Goal: Task Accomplishment & Management: Manage account settings

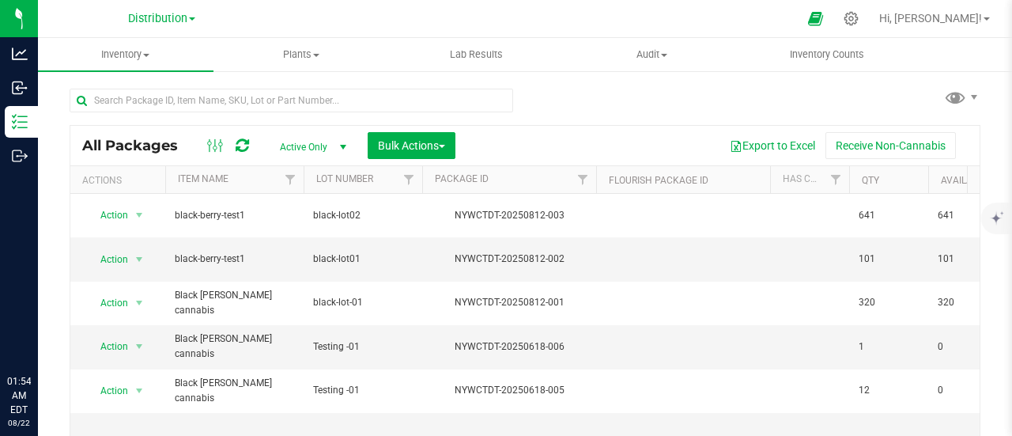
click at [928, 18] on span "Hi, [PERSON_NAME]!" at bounding box center [931, 18] width 103 height 13
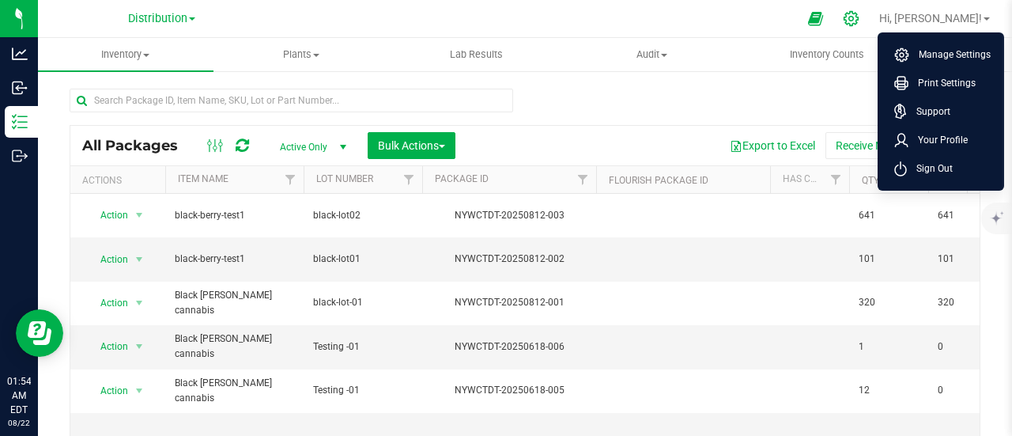
click at [860, 15] on icon at bounding box center [851, 18] width 17 height 17
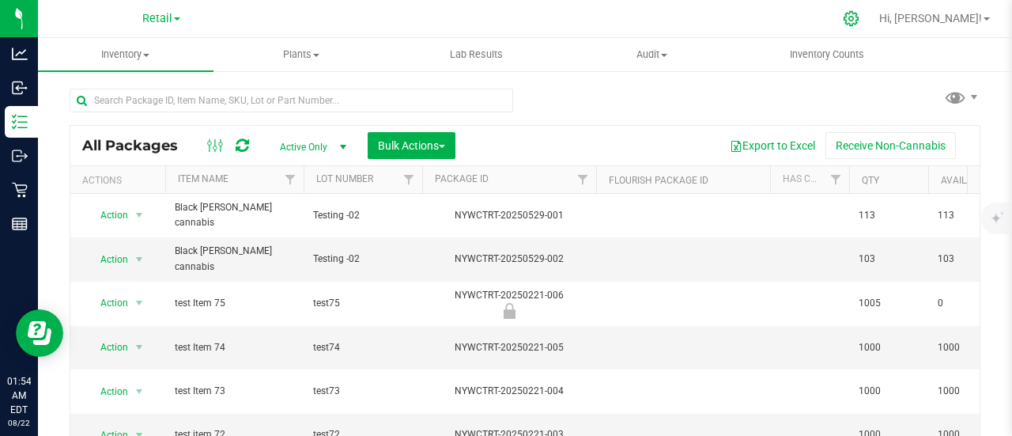
click at [860, 18] on icon at bounding box center [851, 18] width 17 height 17
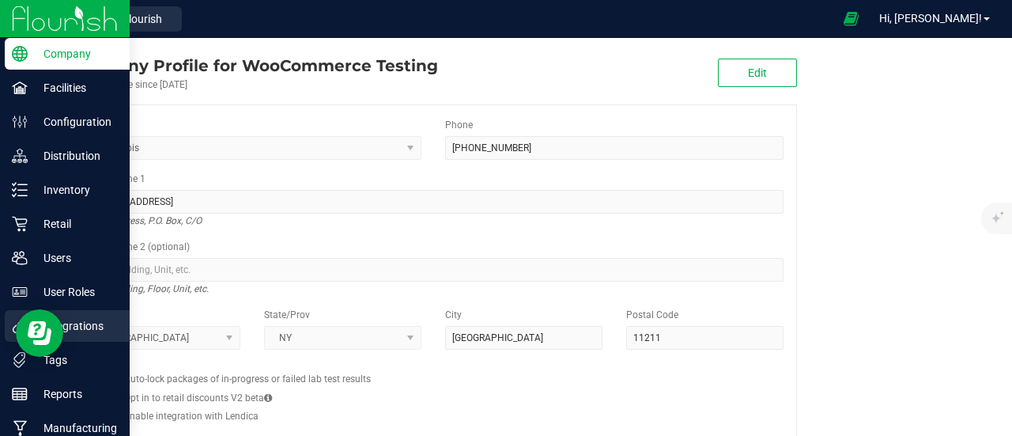
click at [90, 320] on p "Integrations" at bounding box center [75, 325] width 95 height 19
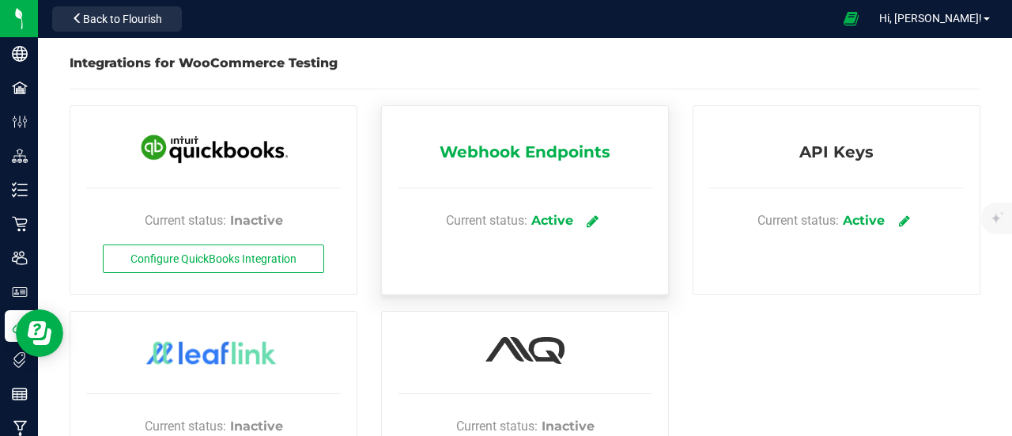
click at [588, 219] on icon at bounding box center [593, 221] width 12 height 14
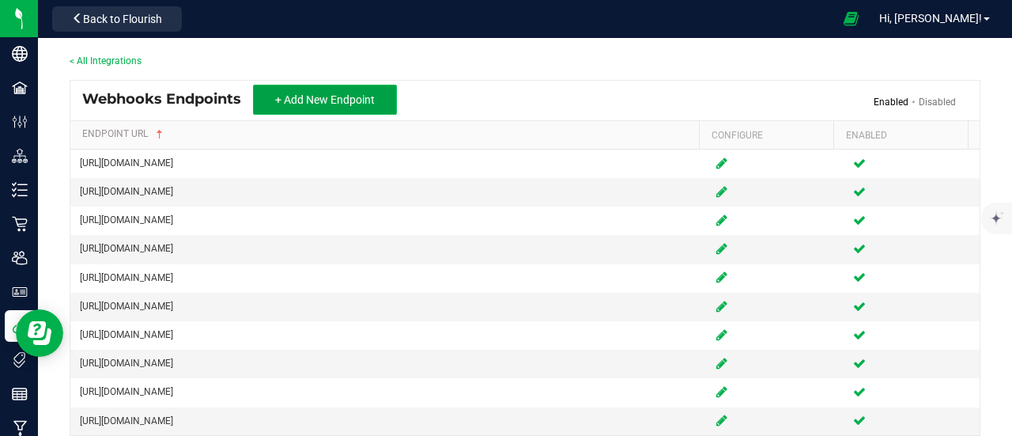
click at [301, 96] on span "+ Add New Endpoint" at bounding box center [325, 99] width 100 height 13
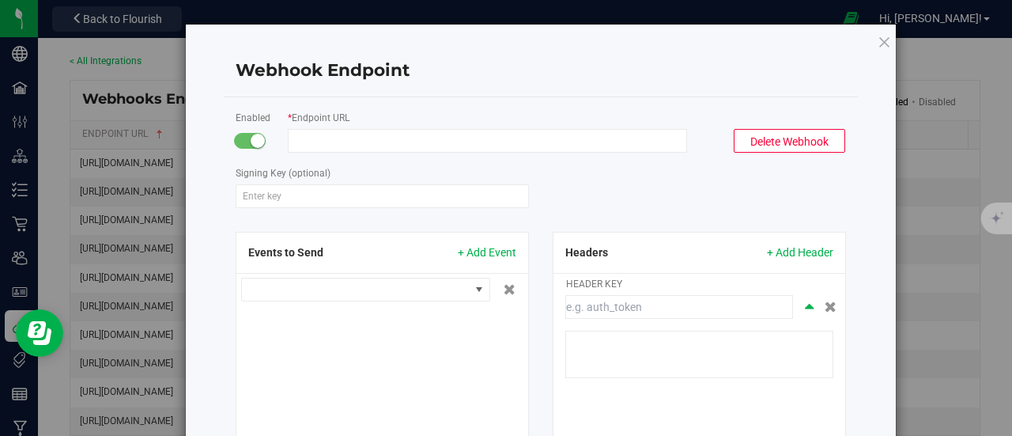
click at [380, 137] on input "Endpoint URL" at bounding box center [487, 141] width 399 height 24
paste input "Hi Chetan, We want to perform some storefront validation. On the product detail…"
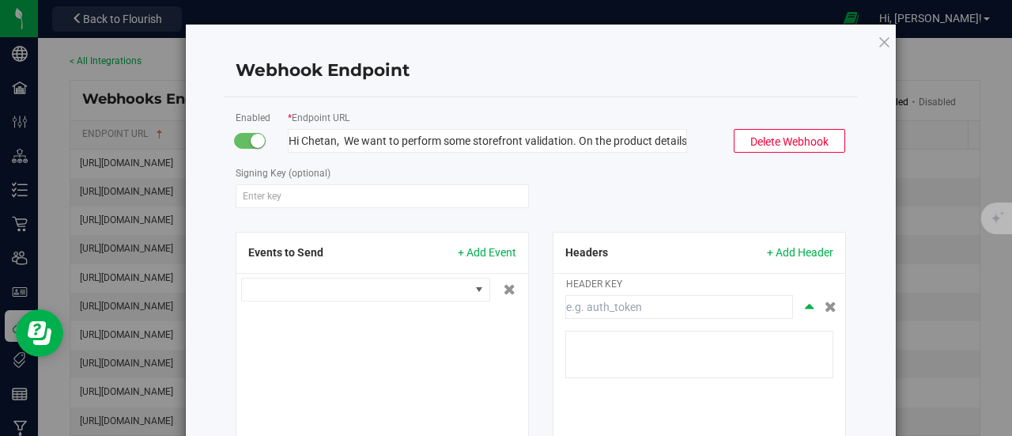
scroll to position [0, 464]
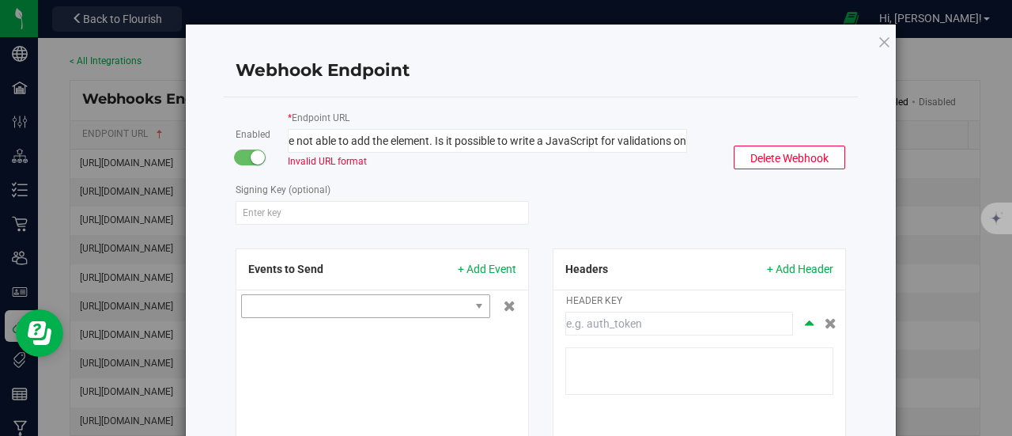
type input "Hi Chetan, We want to perform some storefront validation. On the product detail…"
click at [373, 299] on span at bounding box center [356, 306] width 228 height 22
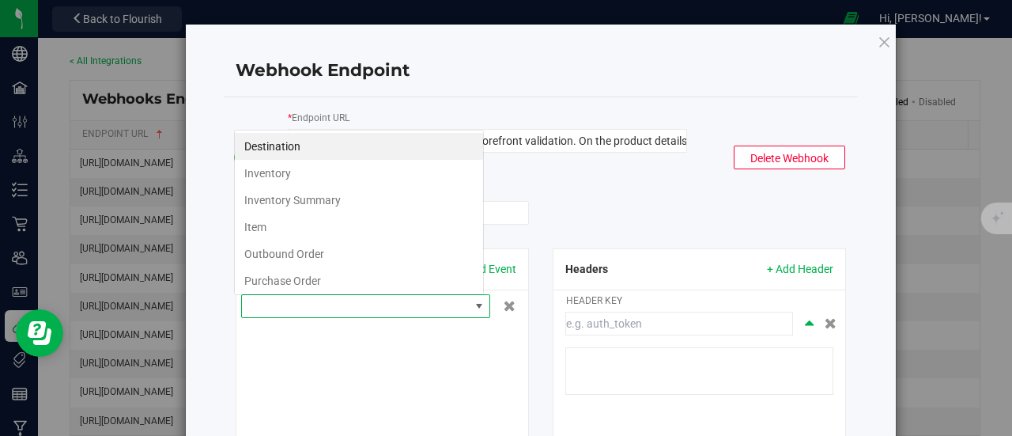
scroll to position [23, 250]
click at [334, 194] on li "Inventory Summary" at bounding box center [359, 200] width 248 height 27
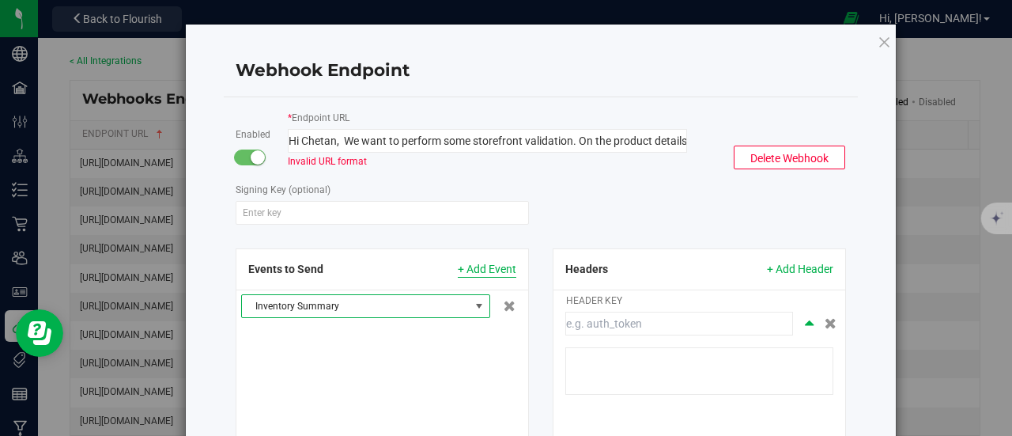
scroll to position [153, 0]
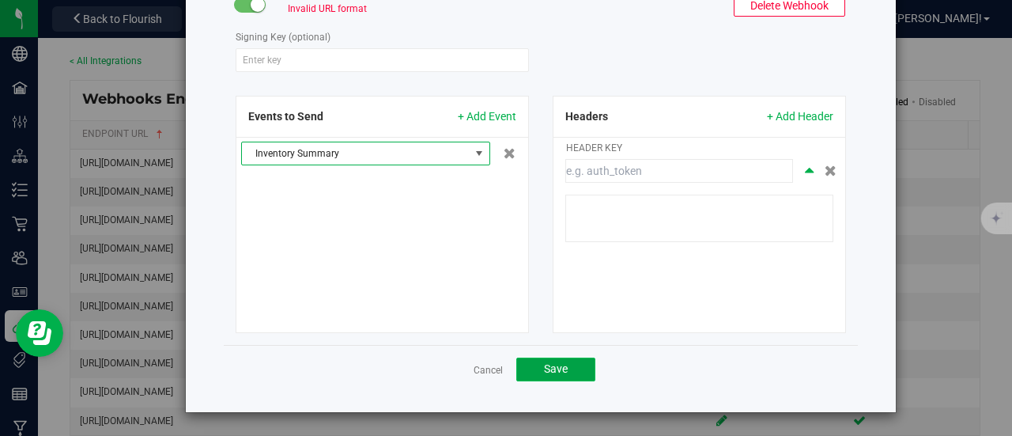
click at [557, 367] on span "Save" at bounding box center [556, 368] width 24 height 13
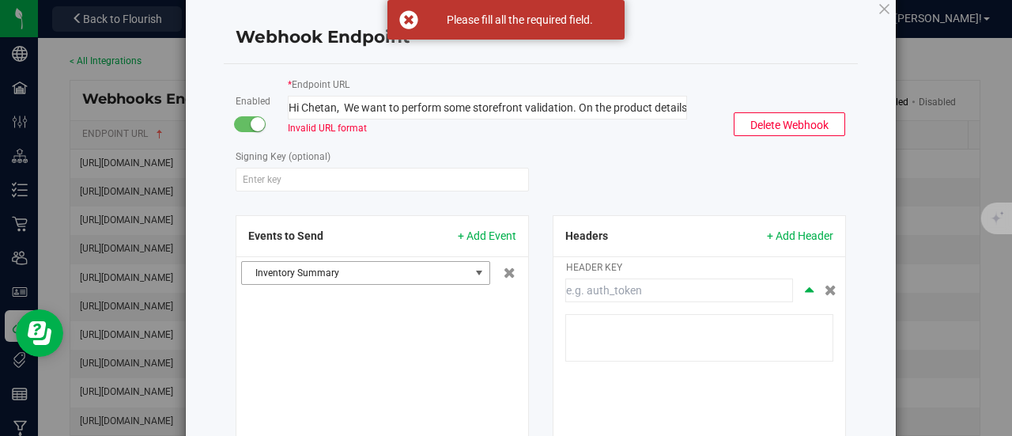
scroll to position [0, 0]
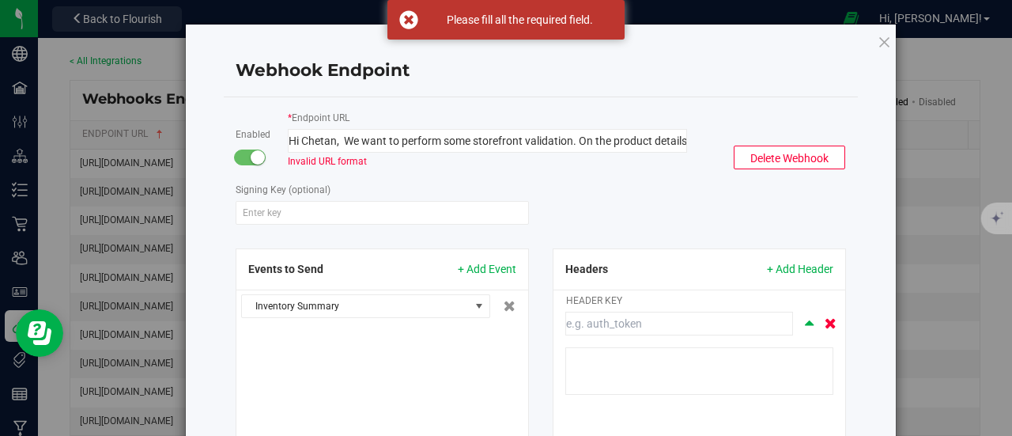
click at [825, 320] on icon at bounding box center [831, 323] width 12 height 11
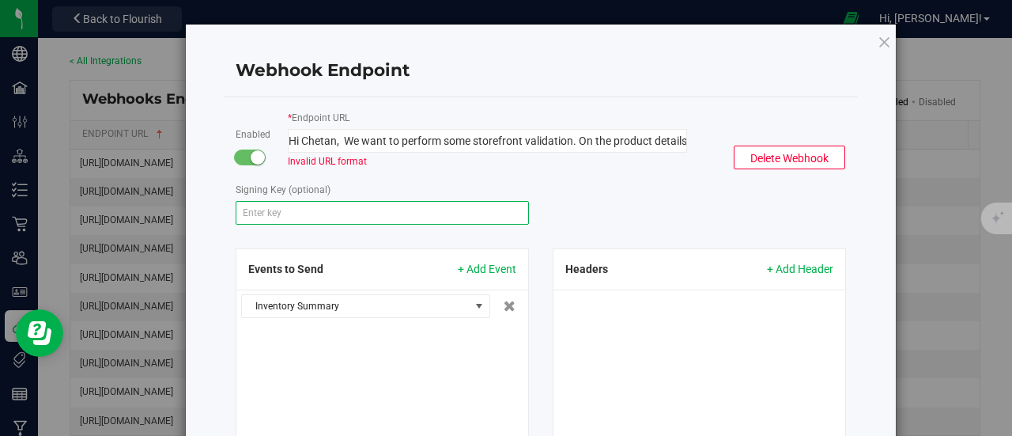
click at [339, 214] on input "Signing Key (optional)" at bounding box center [382, 213] width 293 height 24
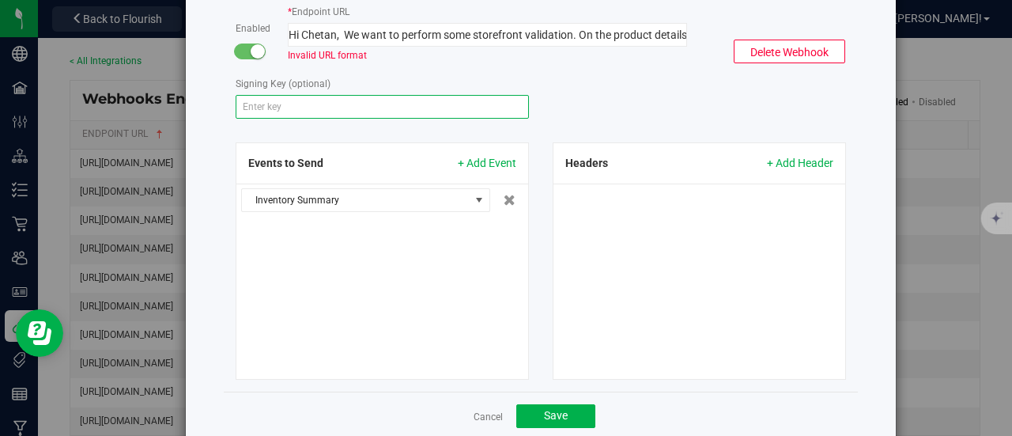
scroll to position [153, 0]
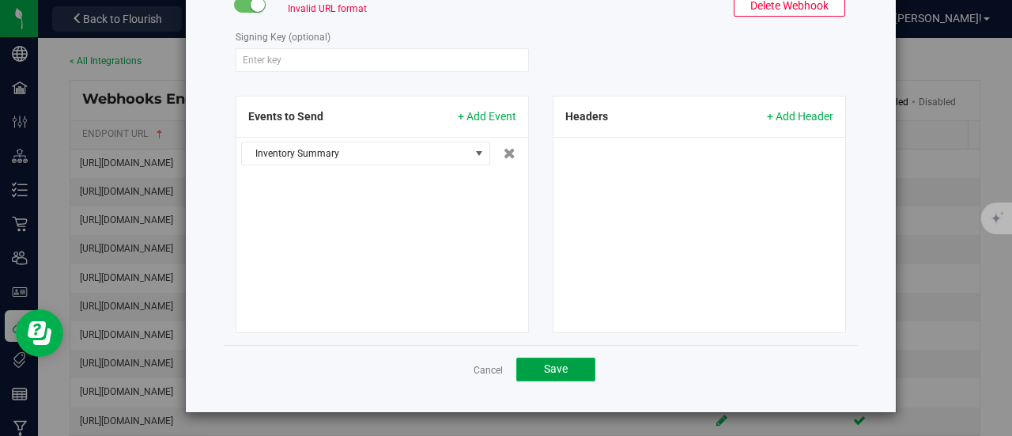
click at [567, 360] on button "Save" at bounding box center [556, 370] width 79 height 24
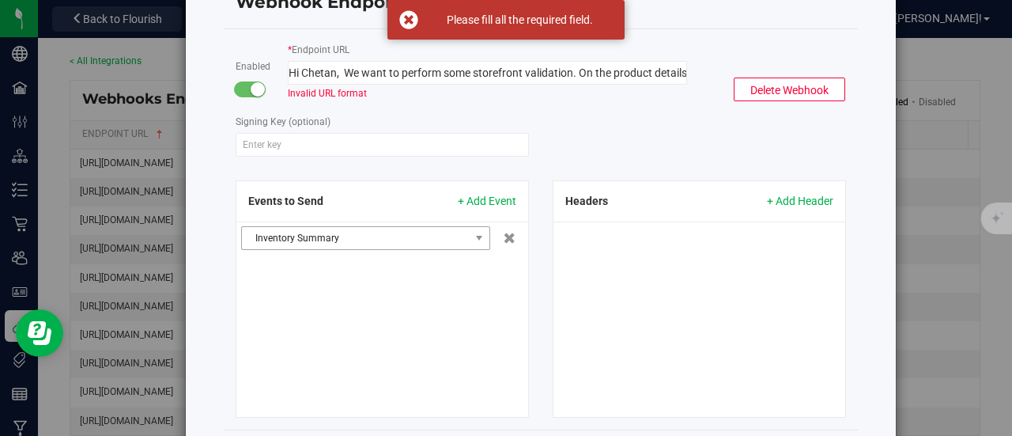
scroll to position [0, 0]
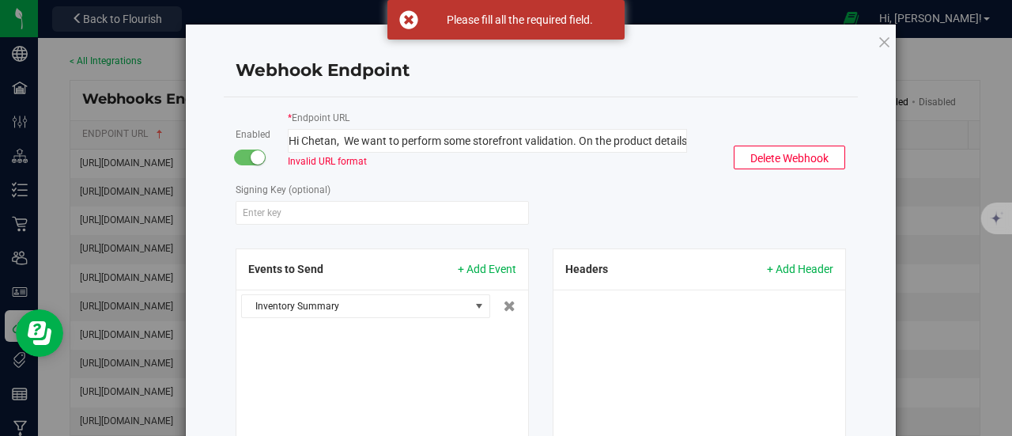
click at [589, 142] on input "Hi Chetan, We want to perform some storefront validation. On the product detail…" at bounding box center [487, 141] width 399 height 24
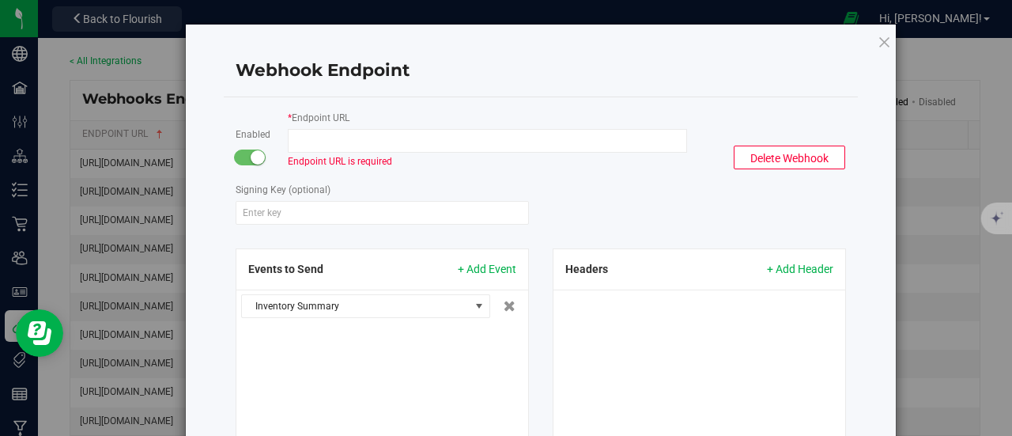
paste input "[URL][DOMAIN_NAME]"
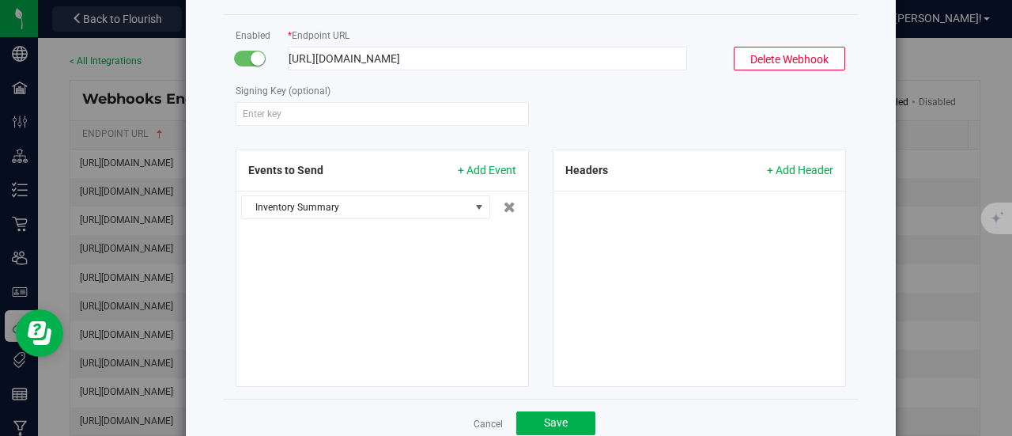
scroll to position [136, 0]
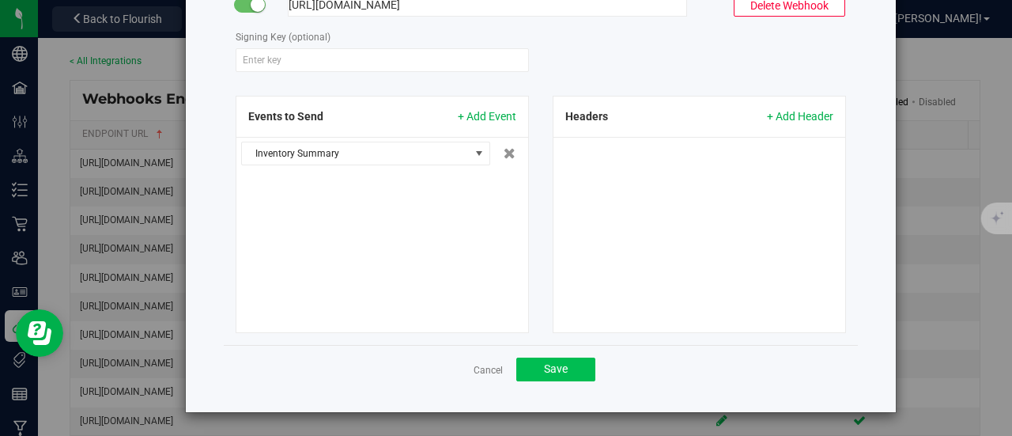
type input "[URL][DOMAIN_NAME]"
click at [551, 377] on button "Save" at bounding box center [556, 370] width 79 height 24
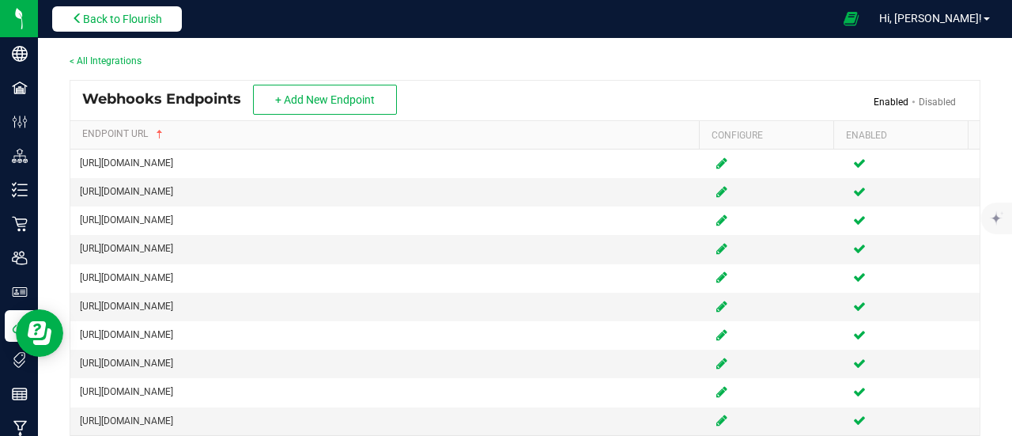
click at [127, 9] on button "Back to Flourish" at bounding box center [117, 18] width 130 height 25
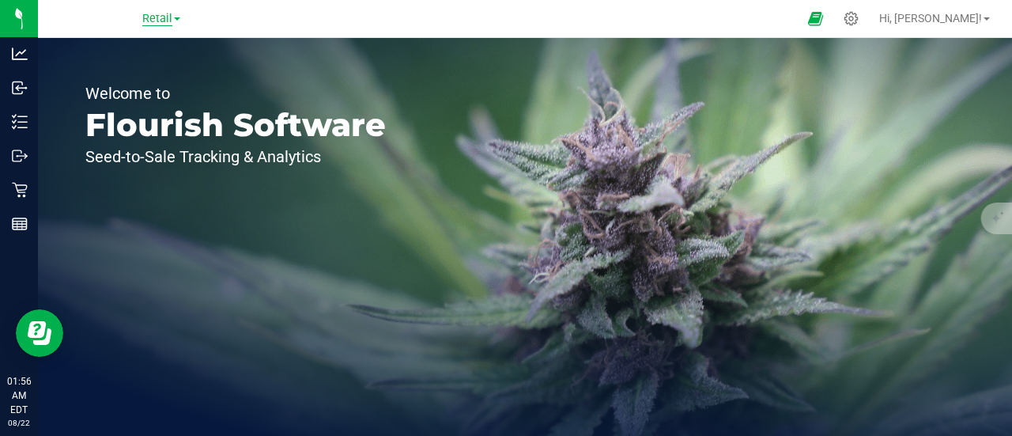
click at [156, 12] on span "Retail" at bounding box center [157, 19] width 30 height 14
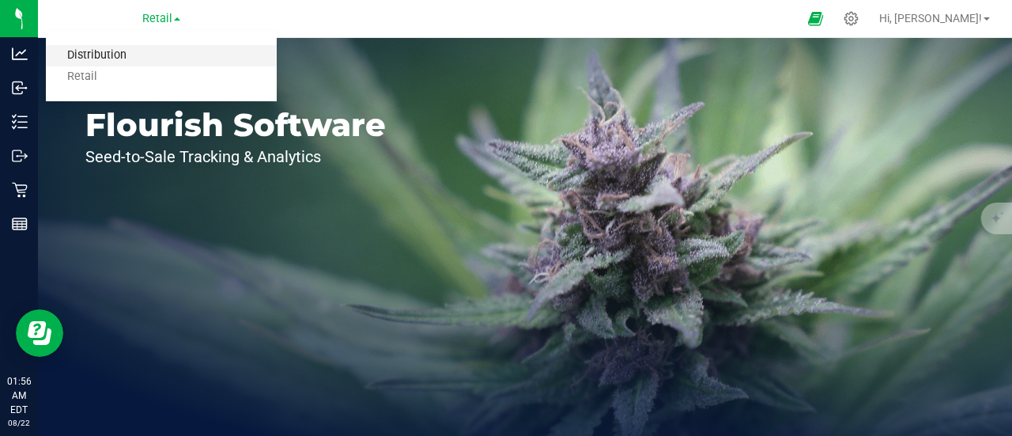
click at [128, 55] on link "Distribution" at bounding box center [161, 55] width 231 height 21
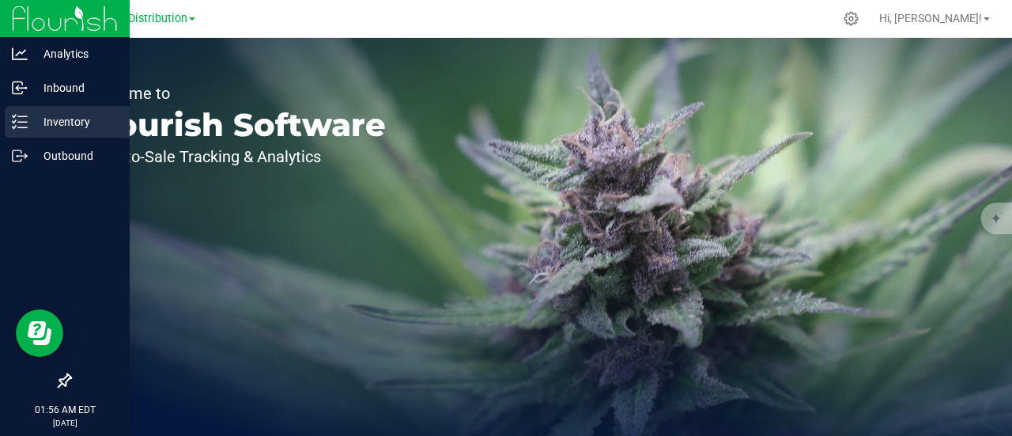
click at [85, 118] on p "Inventory" at bounding box center [75, 121] width 95 height 19
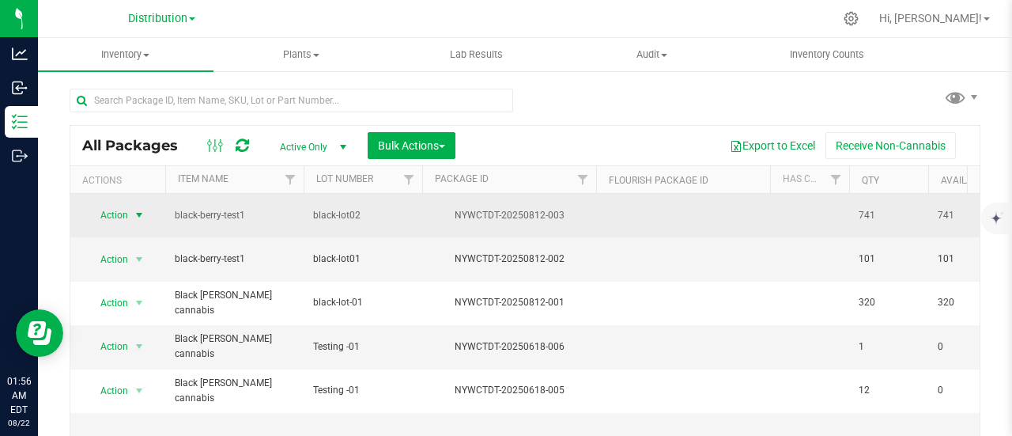
click at [141, 213] on span "select" at bounding box center [139, 215] width 13 height 13
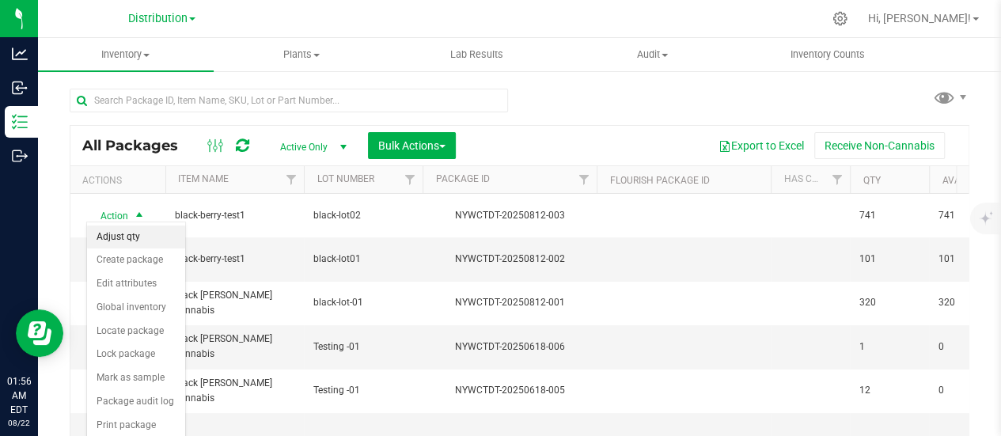
click at [131, 233] on li "Adjust qty" at bounding box center [136, 237] width 98 height 24
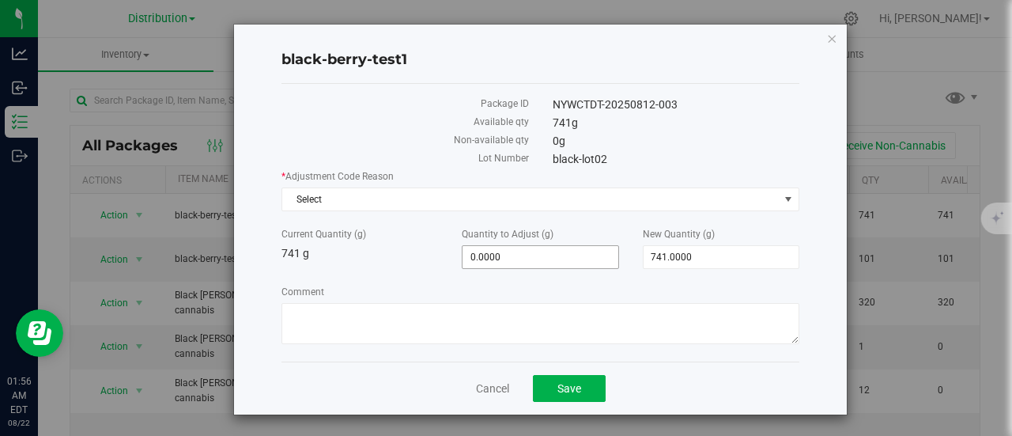
click at [519, 267] on span "0.0000 0" at bounding box center [540, 257] width 157 height 24
click at [518, 258] on span "0.0000 0" at bounding box center [540, 257] width 157 height 24
type input "0"
type input "100"
type input "100.0000"
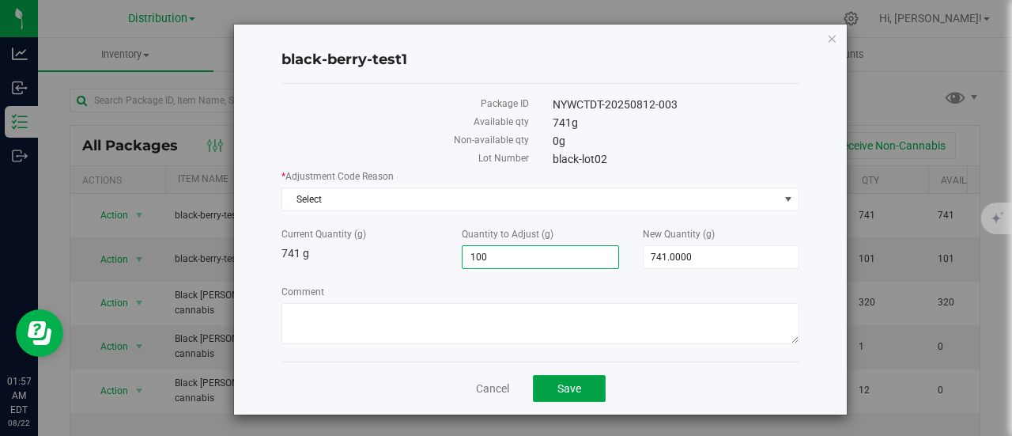
type input "841.0000"
click at [561, 377] on button "Save" at bounding box center [569, 388] width 73 height 27
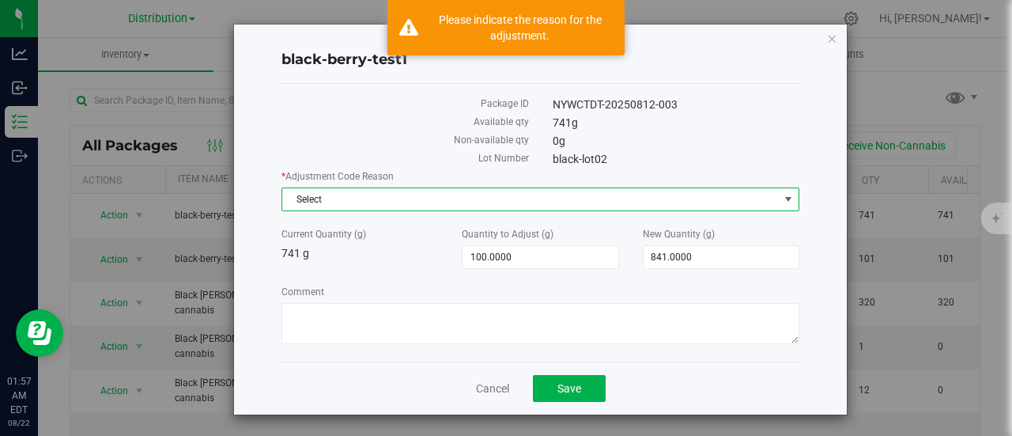
click at [375, 206] on span "Select" at bounding box center [530, 199] width 497 height 22
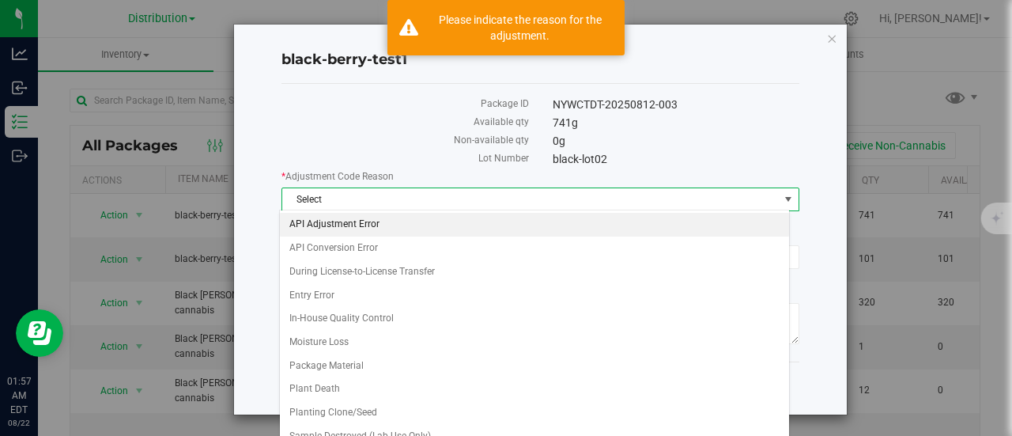
click at [340, 233] on li "API Adjustment Error" at bounding box center [534, 225] width 509 height 24
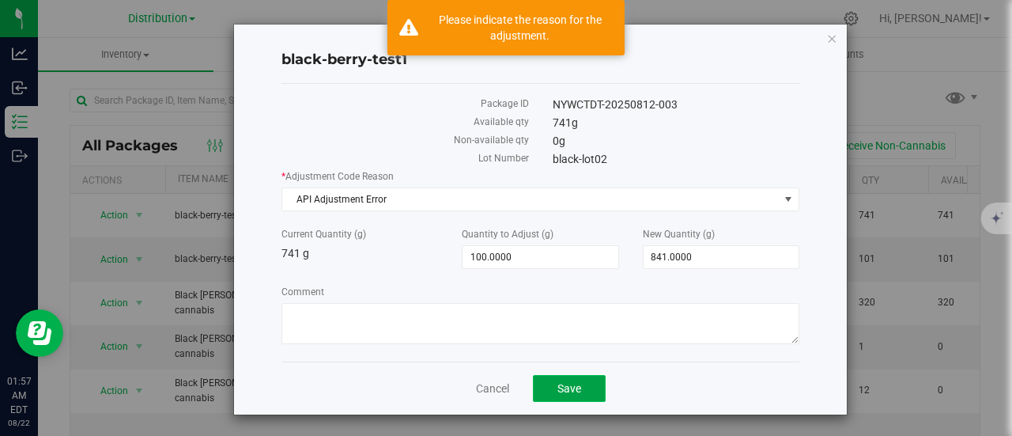
click at [578, 392] on button "Save" at bounding box center [569, 388] width 73 height 27
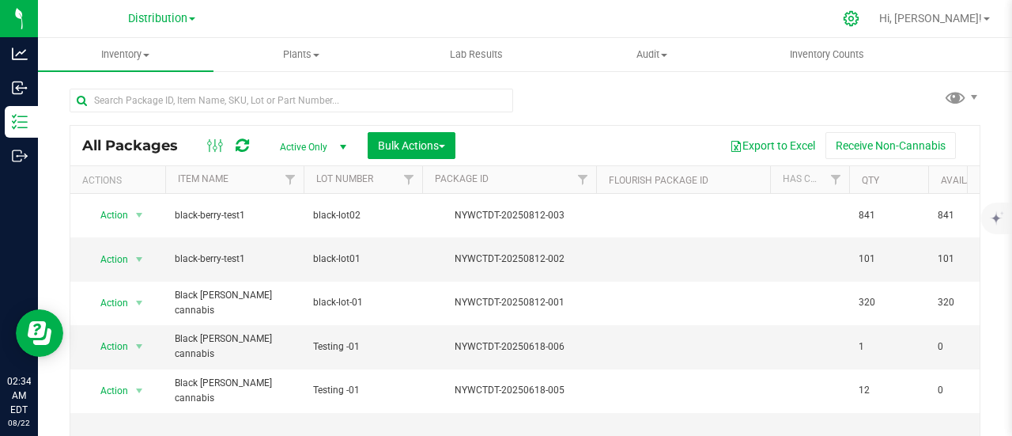
click at [860, 18] on icon at bounding box center [851, 18] width 17 height 17
click at [860, 22] on icon at bounding box center [851, 18] width 17 height 17
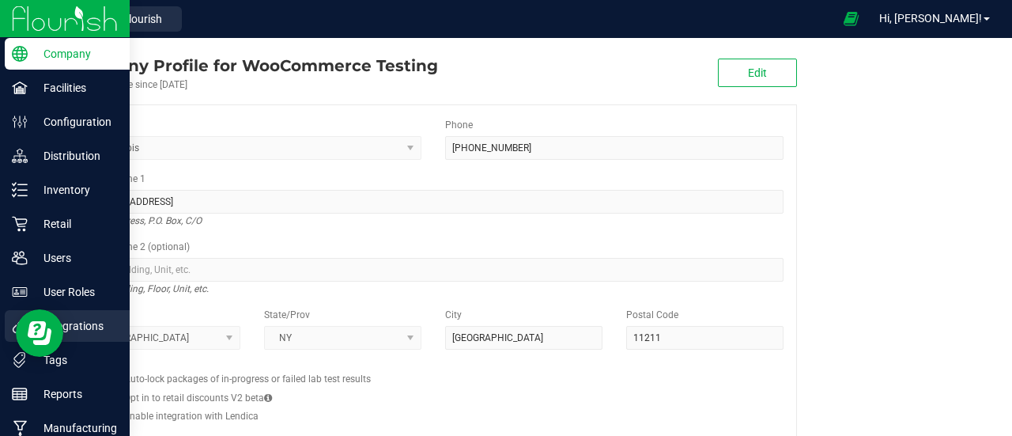
click at [100, 323] on p "Integrations" at bounding box center [75, 325] width 95 height 19
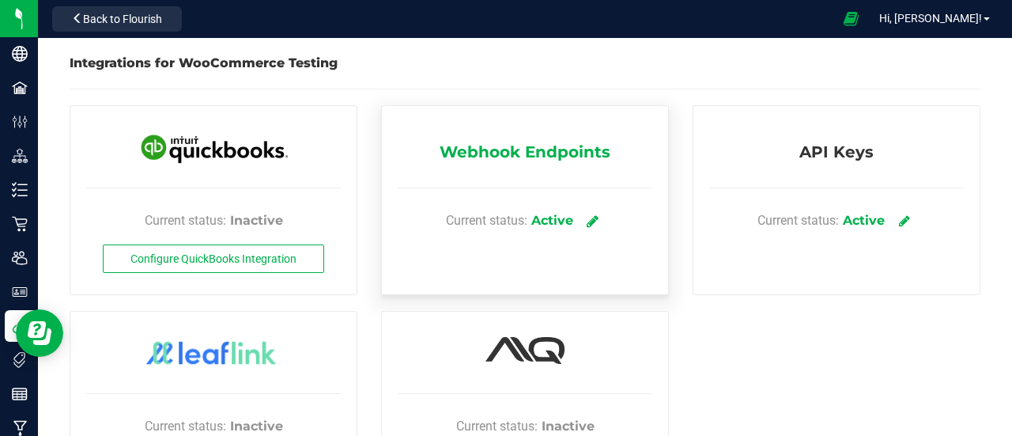
click at [594, 221] on link at bounding box center [593, 220] width 26 height 28
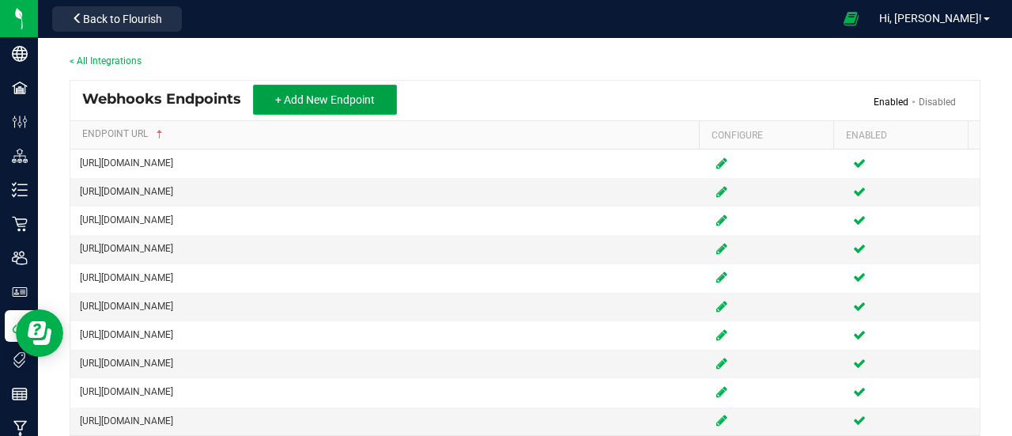
click at [361, 99] on span "+ Add New Endpoint" at bounding box center [325, 99] width 100 height 13
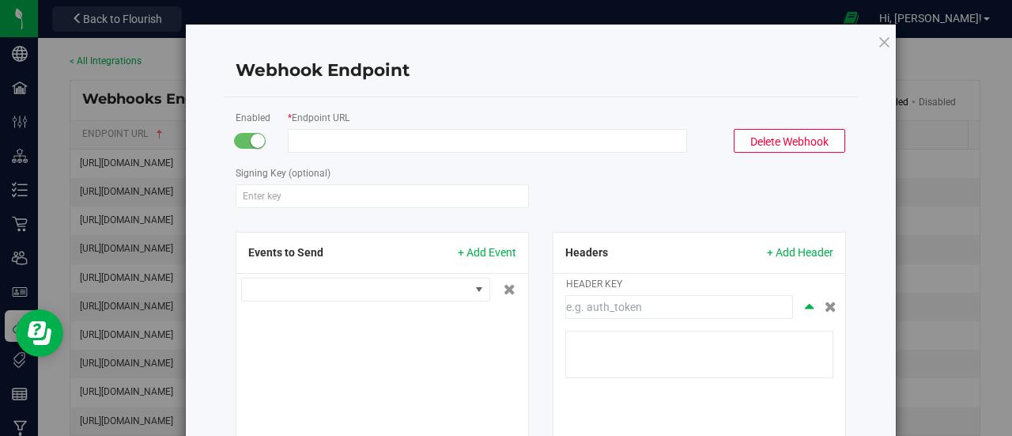
click at [395, 142] on input "Endpoint URL" at bounding box center [487, 141] width 399 height 24
paste input "[URL][DOMAIN_NAME]"
type input "[URL][DOMAIN_NAME]"
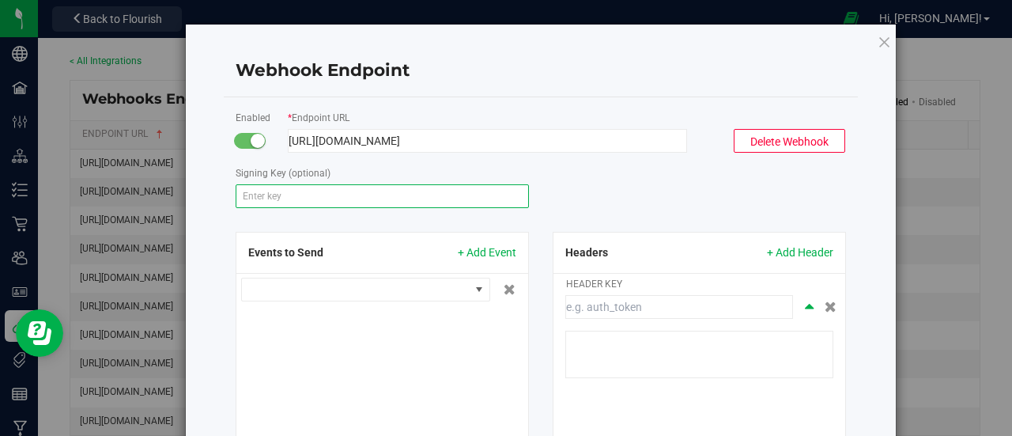
click at [337, 199] on input "Signing Key (optional)" at bounding box center [382, 196] width 293 height 24
click at [332, 195] on input "Signing Key (optional)" at bounding box center [382, 196] width 293 height 24
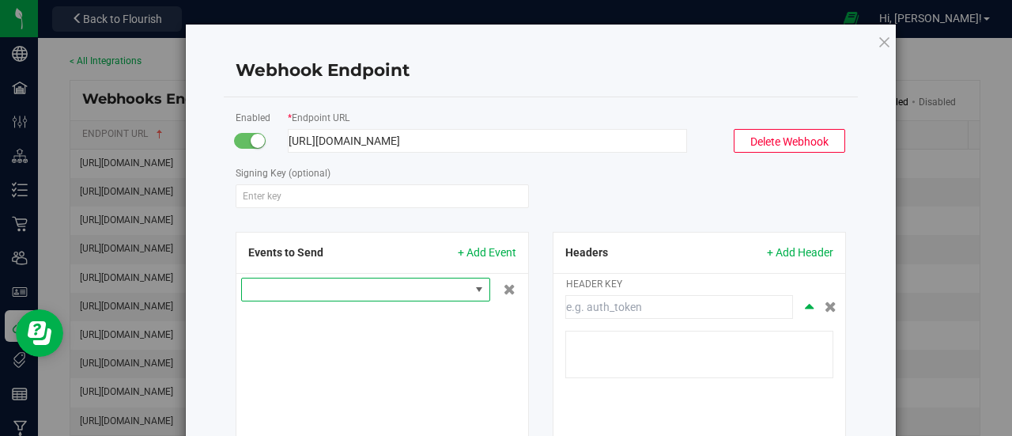
click at [373, 282] on span at bounding box center [356, 289] width 228 height 22
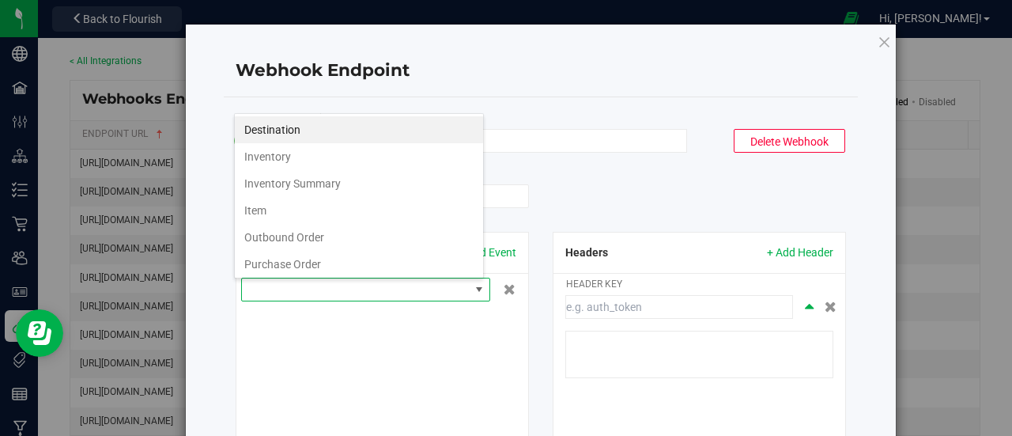
scroll to position [23, 250]
click at [324, 181] on li "Inventory Summary" at bounding box center [359, 183] width 248 height 27
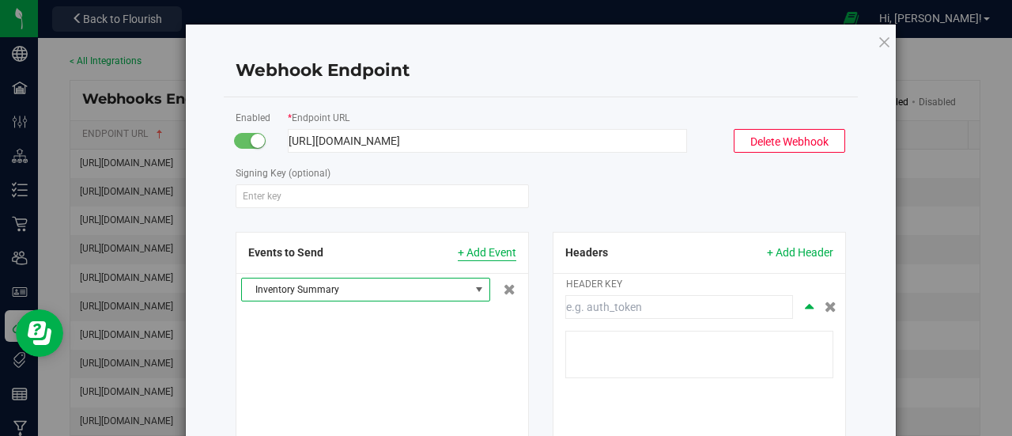
scroll to position [136, 0]
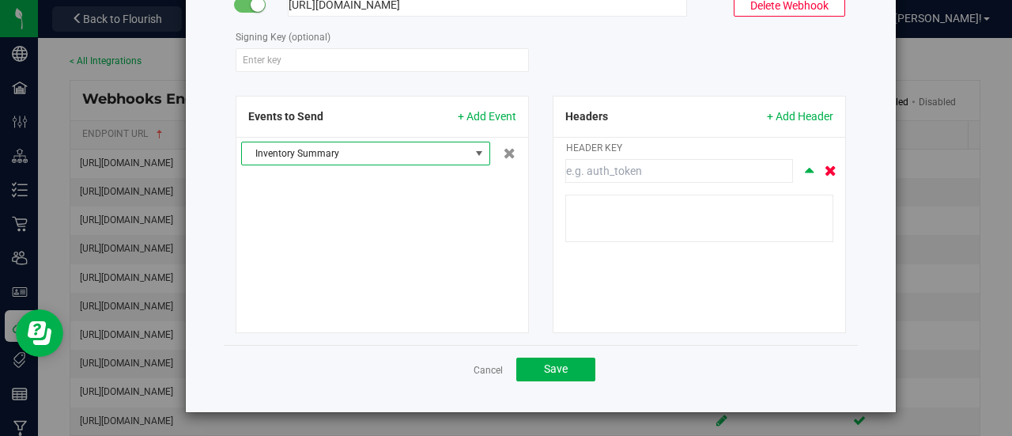
click at [826, 172] on icon at bounding box center [831, 170] width 12 height 11
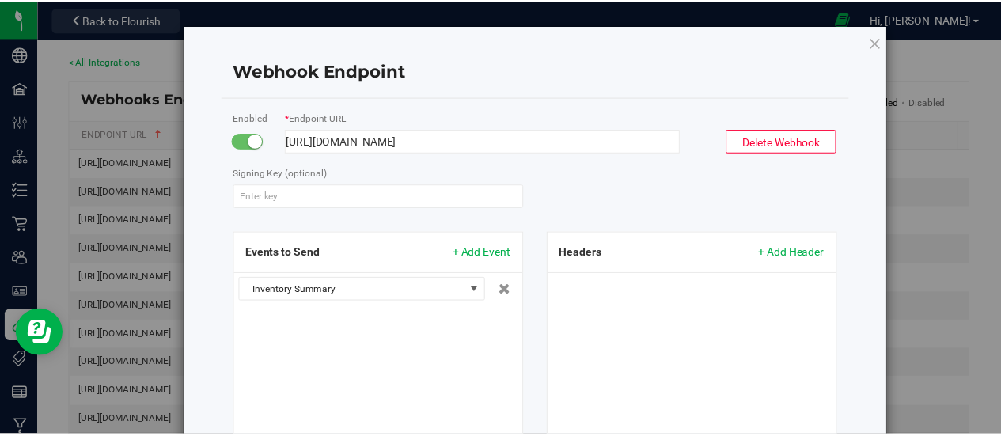
scroll to position [79, 0]
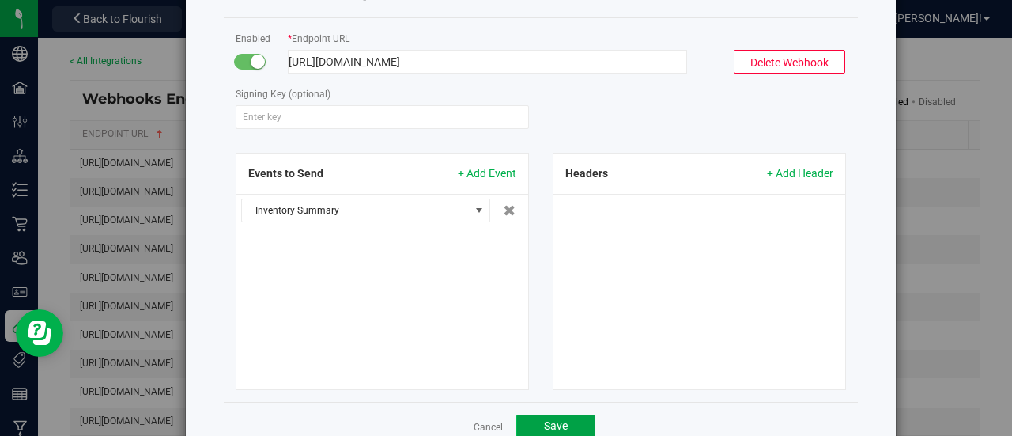
click at [558, 421] on span "Save" at bounding box center [556, 425] width 24 height 13
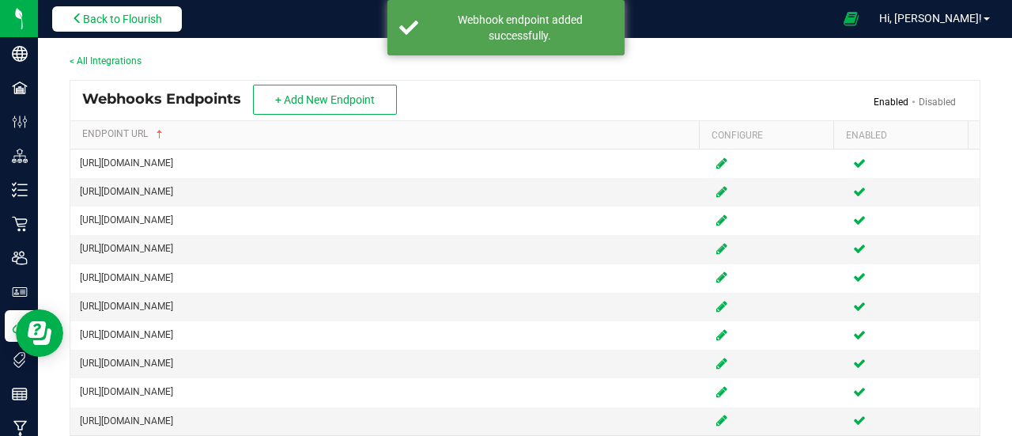
click at [155, 13] on span "Back to Flourish" at bounding box center [122, 19] width 79 height 13
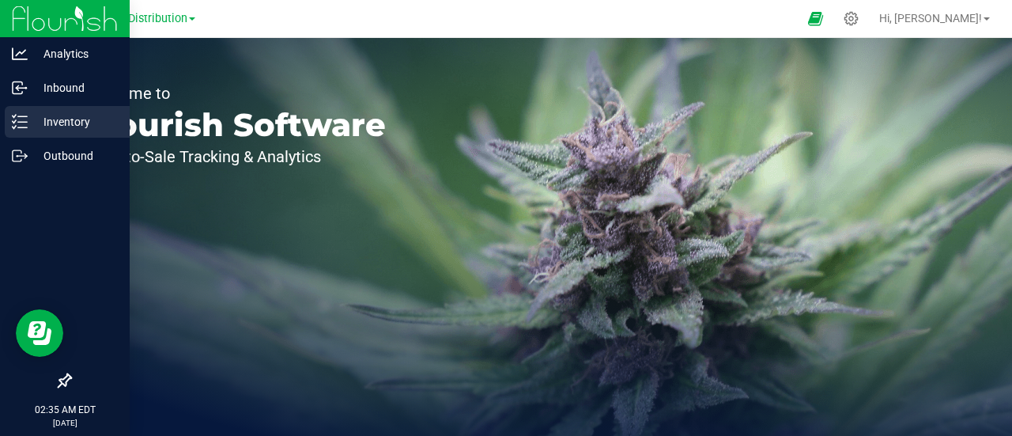
click at [85, 127] on p "Inventory" at bounding box center [75, 121] width 95 height 19
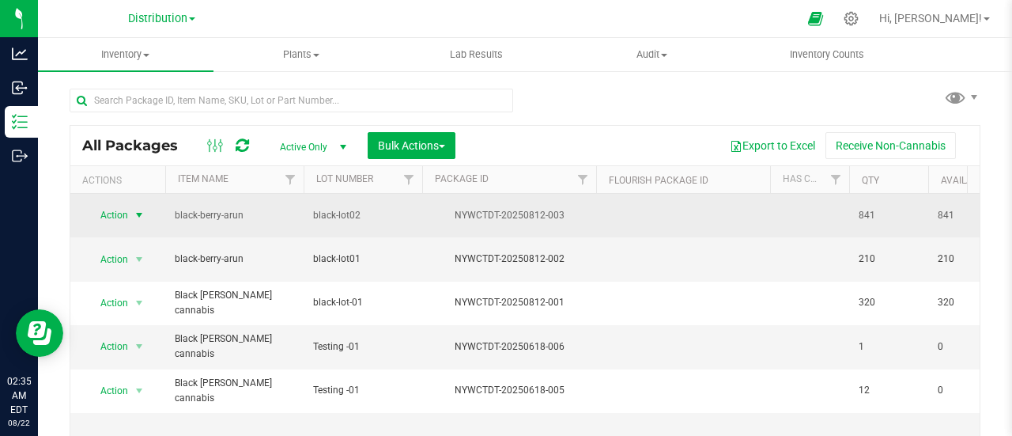
click at [141, 209] on span "select" at bounding box center [139, 215] width 13 height 13
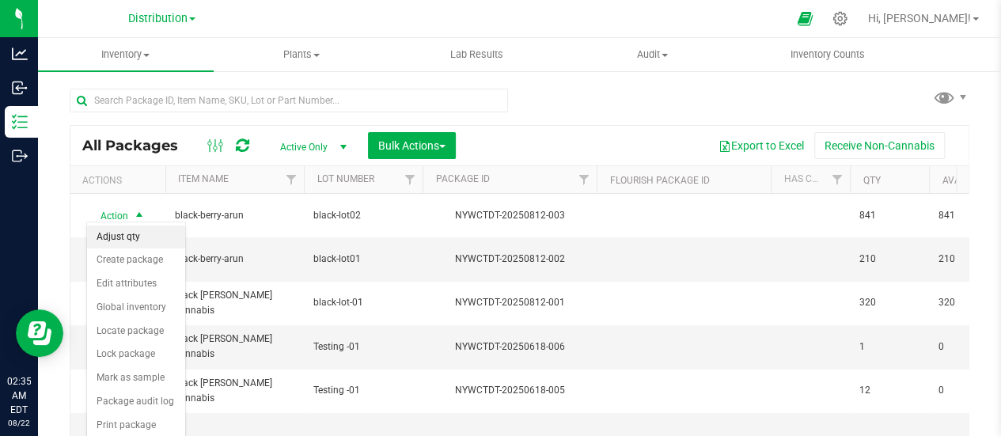
click at [136, 240] on li "Adjust qty" at bounding box center [136, 237] width 98 height 24
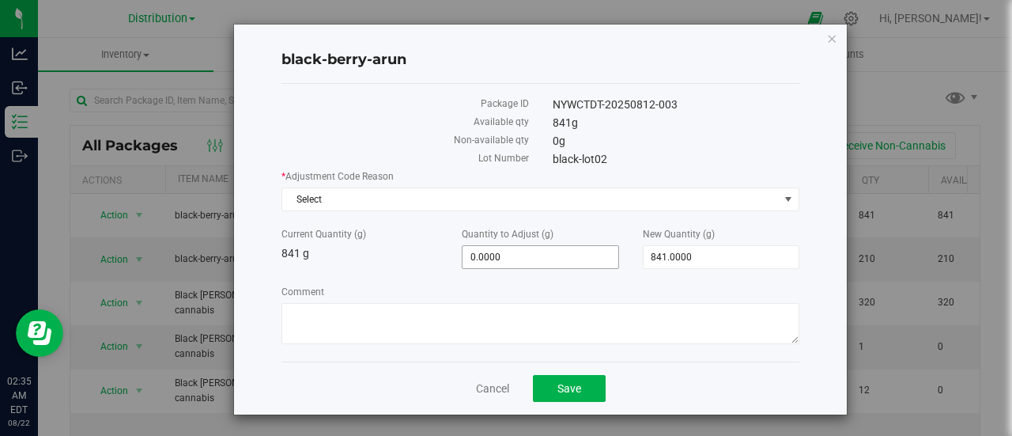
click at [474, 255] on span "0.0000 0" at bounding box center [540, 257] width 157 height 24
type input "100"
type input "100.0000"
type input "941.0000"
click at [432, 203] on span "Select" at bounding box center [530, 199] width 497 height 22
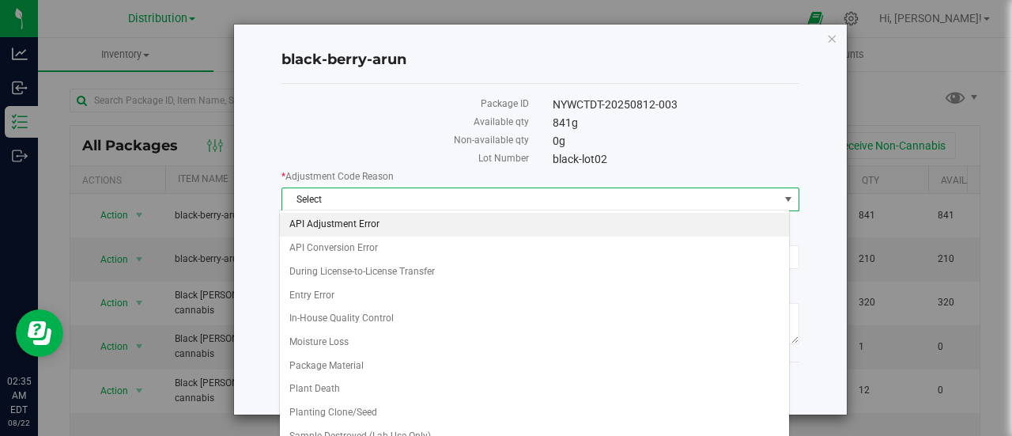
click at [353, 228] on li "API Adjustment Error" at bounding box center [534, 225] width 509 height 24
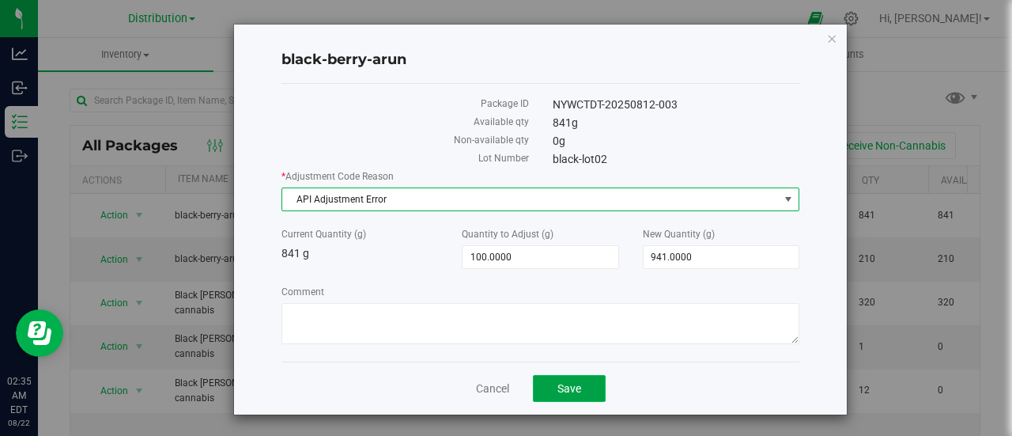
click at [576, 388] on button "Save" at bounding box center [569, 388] width 73 height 27
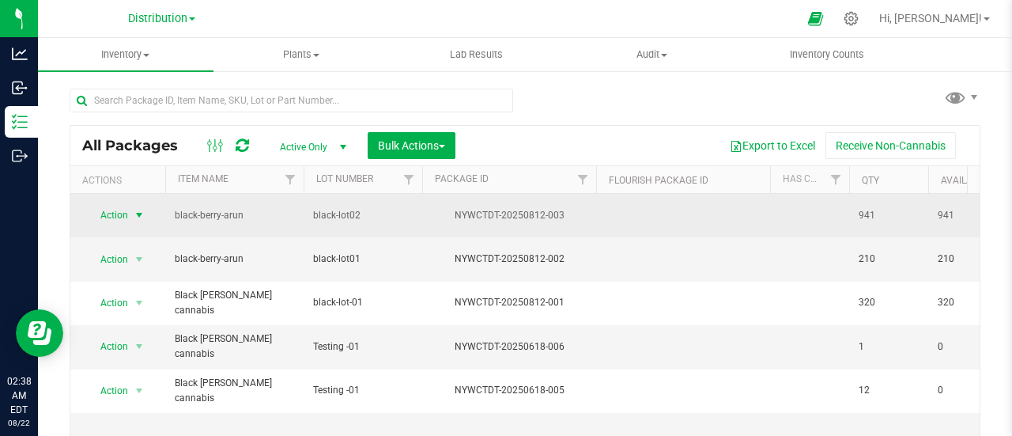
click at [142, 214] on span "select" at bounding box center [139, 215] width 13 height 13
click at [138, 214] on span "select" at bounding box center [139, 215] width 13 height 13
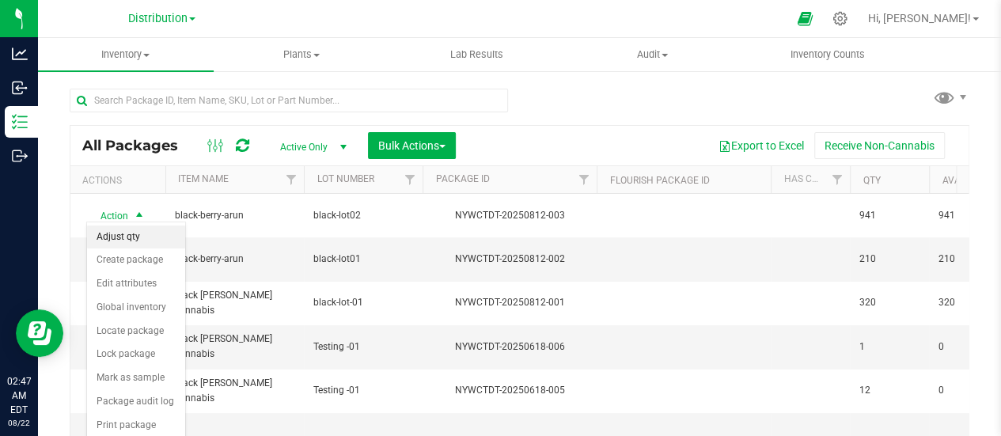
click at [137, 239] on li "Adjust qty" at bounding box center [136, 237] width 98 height 24
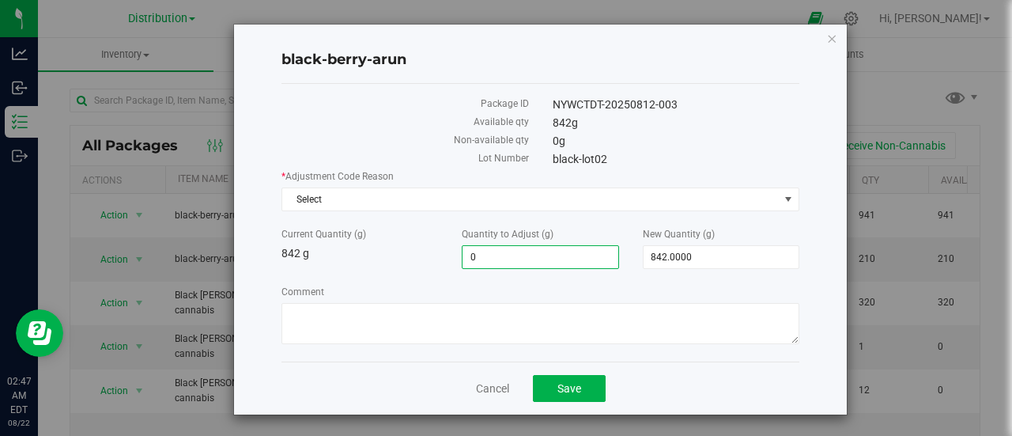
click at [477, 252] on span "0.0000 0" at bounding box center [540, 257] width 157 height 24
type input "100"
type input "100.0000"
type input "942.0000"
click at [569, 385] on span "Save" at bounding box center [570, 388] width 24 height 13
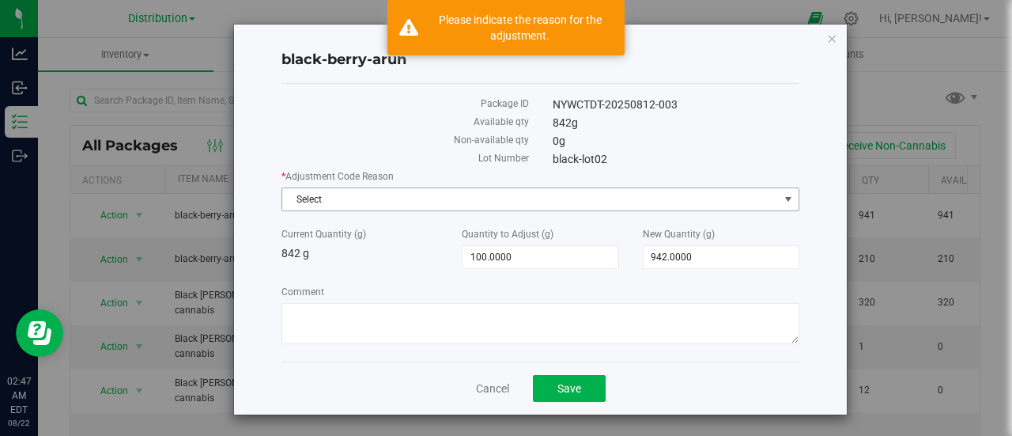
click at [418, 196] on span "Select" at bounding box center [530, 199] width 497 height 22
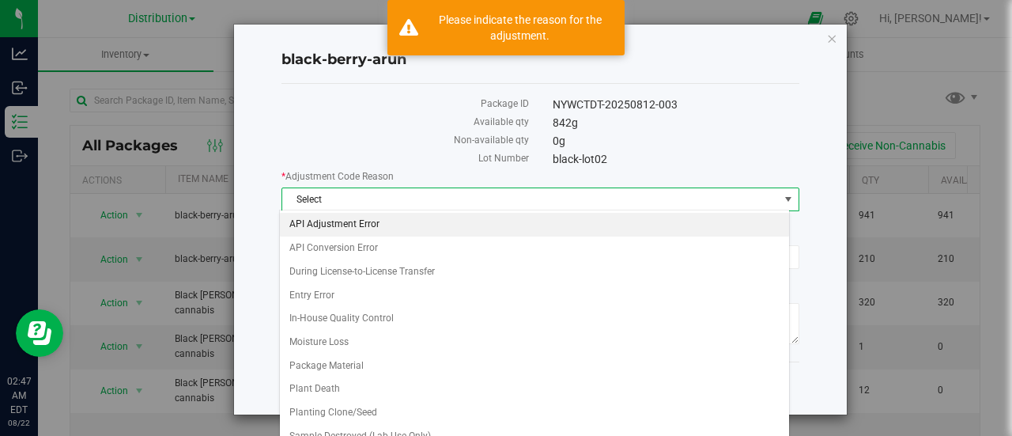
click at [389, 230] on li "API Adjustment Error" at bounding box center [534, 225] width 509 height 24
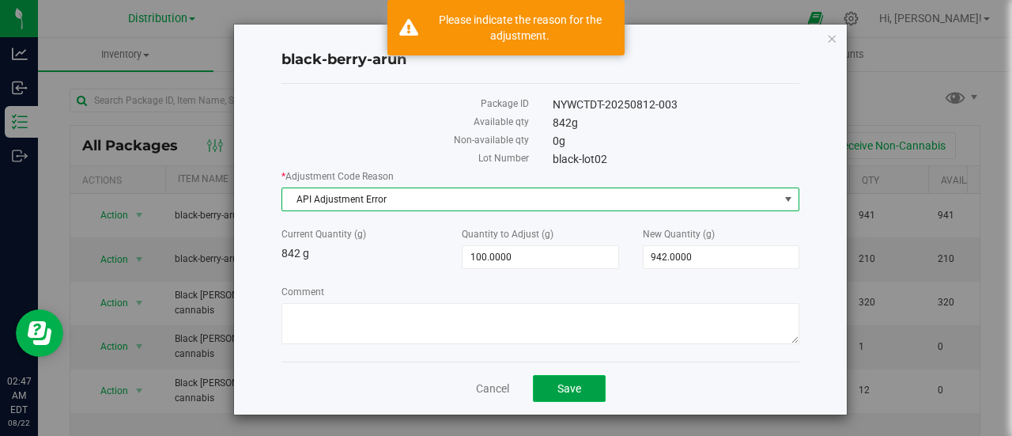
click at [572, 383] on span "Save" at bounding box center [570, 388] width 24 height 13
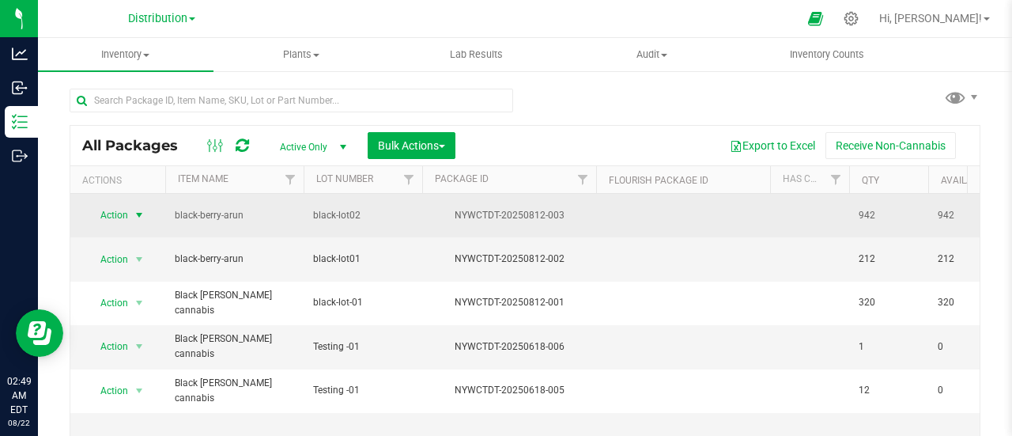
click at [137, 211] on span "select" at bounding box center [139, 215] width 13 height 13
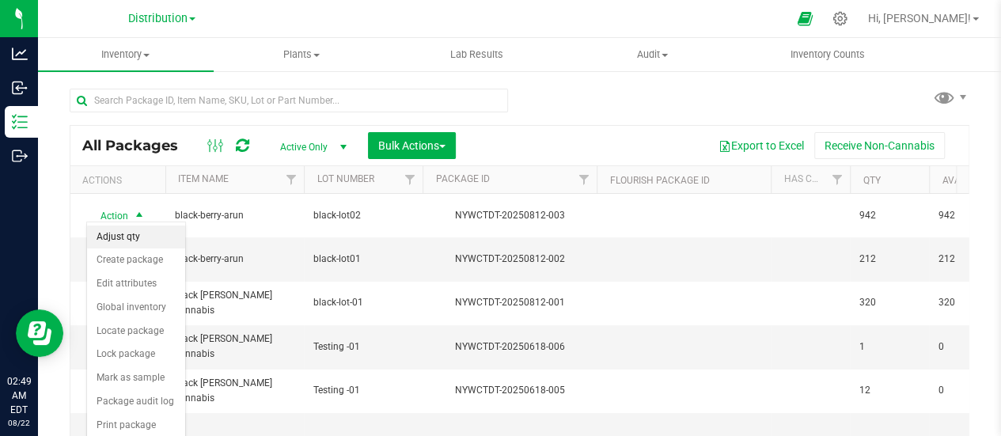
click at [136, 232] on li "Adjust qty" at bounding box center [136, 237] width 98 height 24
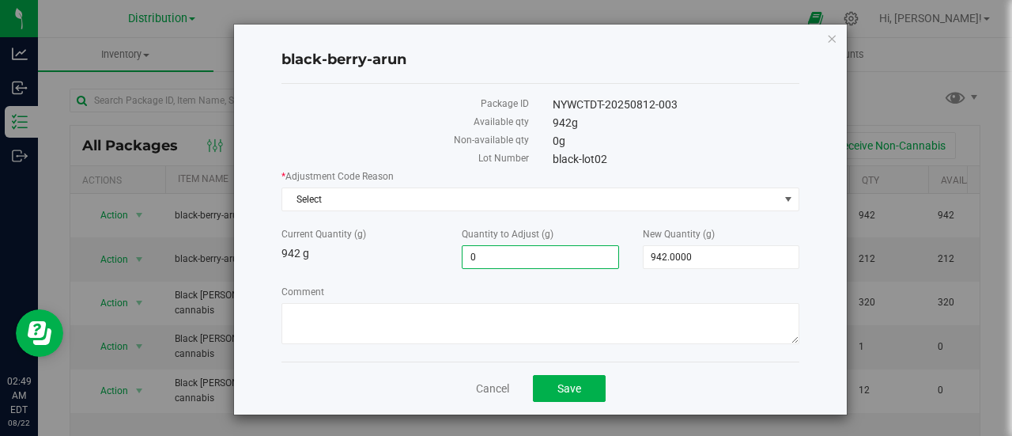
click at [508, 249] on span "0.0000 0" at bounding box center [540, 257] width 157 height 24
type input "100"
type input "100.0000"
type input "1,042.0000"
click at [438, 196] on span "Select" at bounding box center [530, 199] width 497 height 22
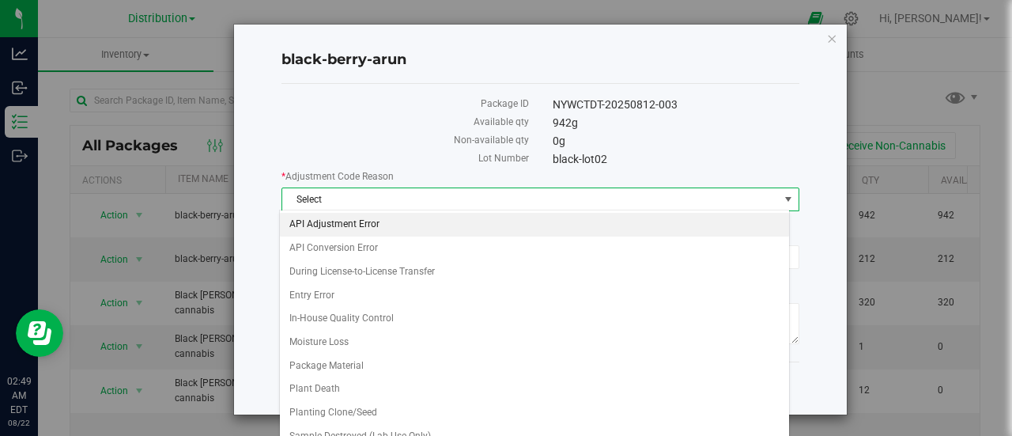
click at [352, 229] on li "API Adjustment Error" at bounding box center [534, 225] width 509 height 24
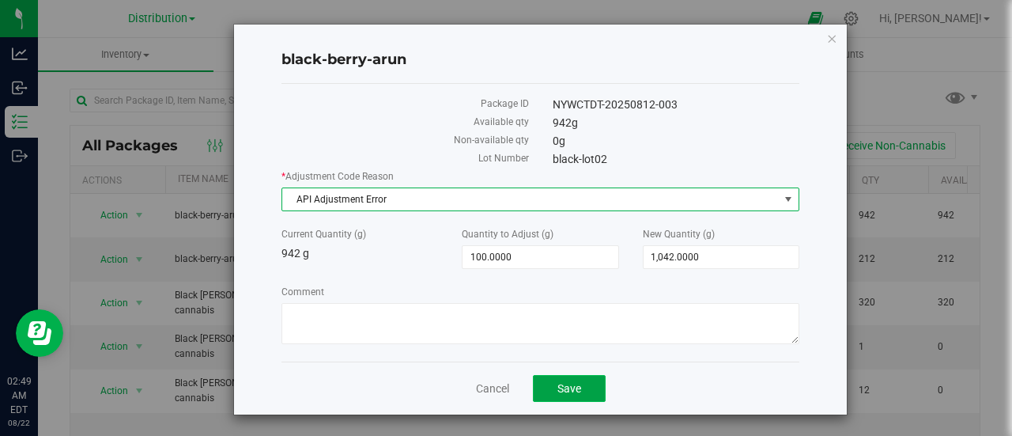
click at [573, 382] on span "Save" at bounding box center [570, 388] width 24 height 13
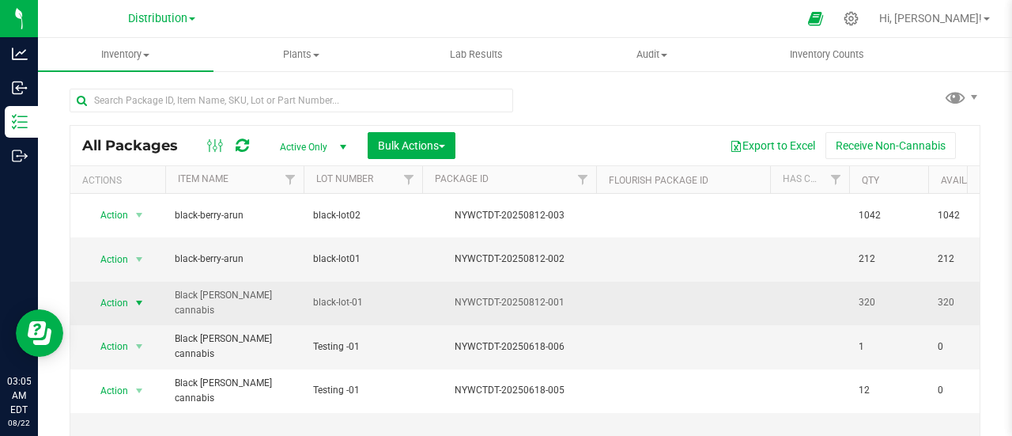
click at [140, 297] on span "select" at bounding box center [139, 303] width 13 height 13
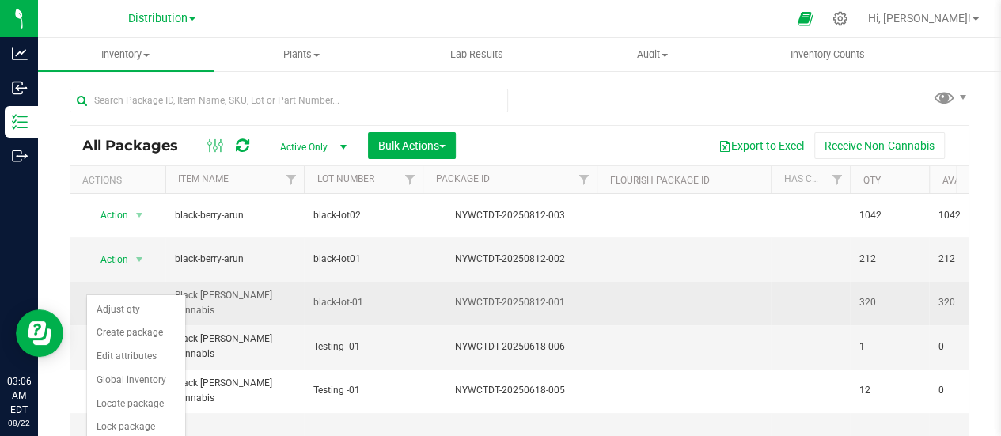
click at [234, 288] on span "Black [PERSON_NAME] cannabis" at bounding box center [234, 303] width 119 height 30
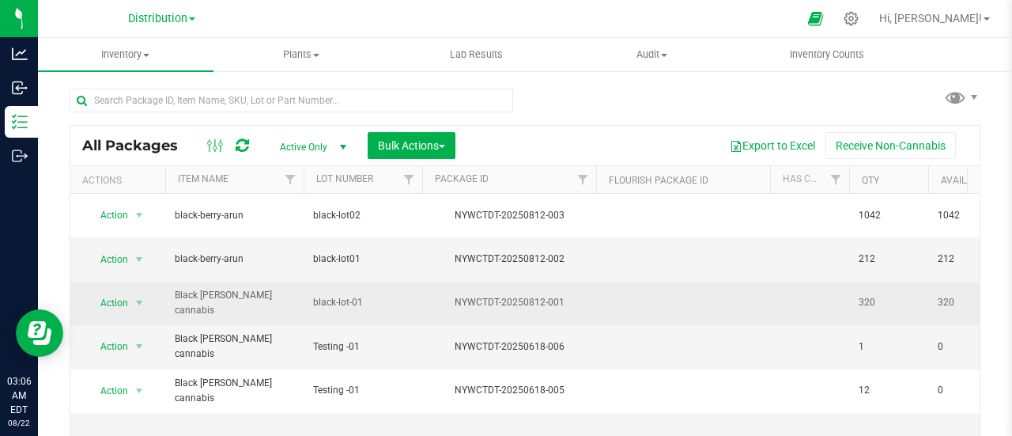
drag, startPoint x: 263, startPoint y: 281, endPoint x: 172, endPoint y: 288, distance: 90.5
click at [172, 288] on td "Black [PERSON_NAME] cannabis" at bounding box center [234, 304] width 138 height 44
copy span "Black [PERSON_NAME] cannabis"
click at [132, 292] on span "select" at bounding box center [140, 303] width 20 height 22
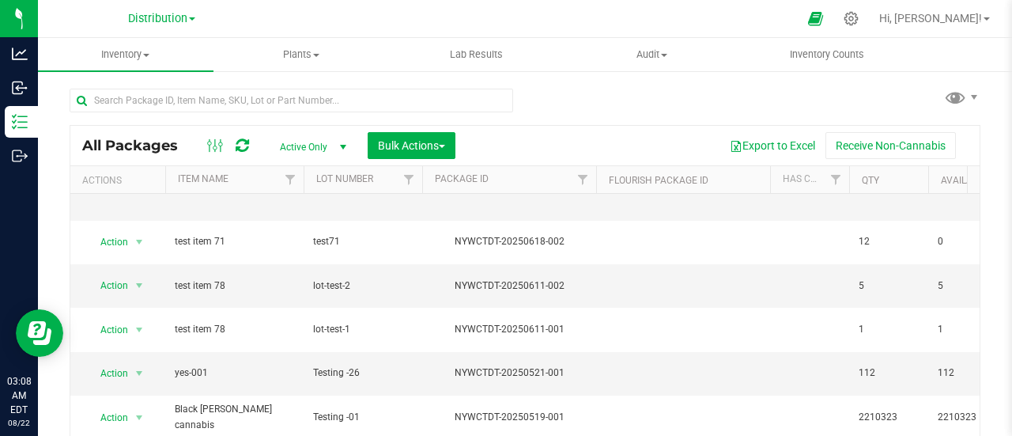
scroll to position [395, 0]
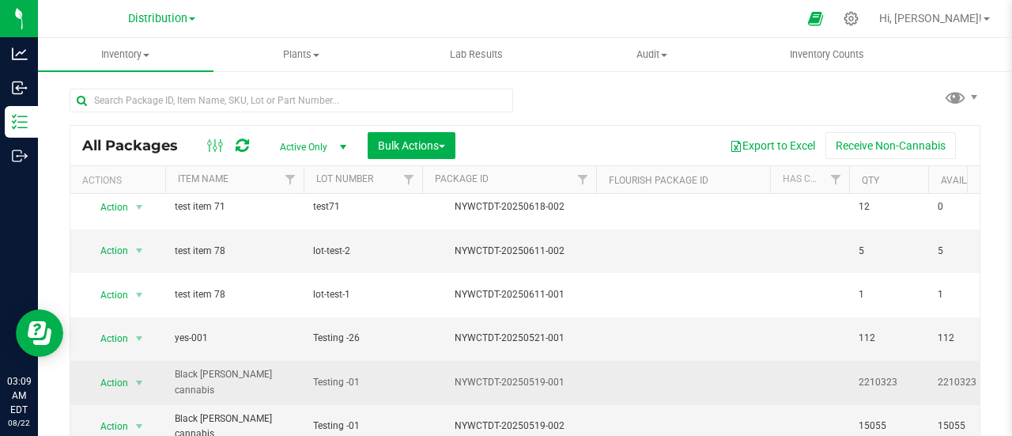
click at [244, 367] on span "Black [PERSON_NAME] cannabis" at bounding box center [234, 382] width 119 height 30
click at [112, 372] on span "Action" at bounding box center [107, 383] width 43 height 22
click at [108, 372] on span "Action" at bounding box center [107, 383] width 43 height 22
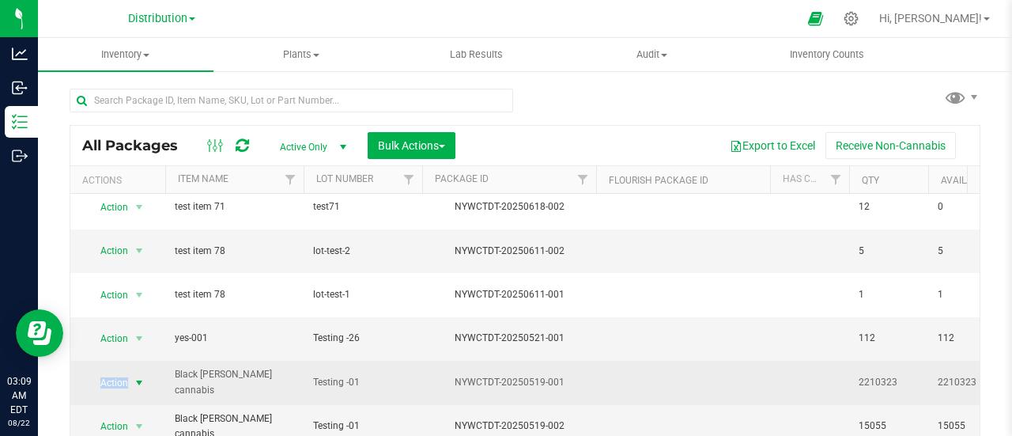
click at [108, 372] on span "Action" at bounding box center [107, 383] width 43 height 22
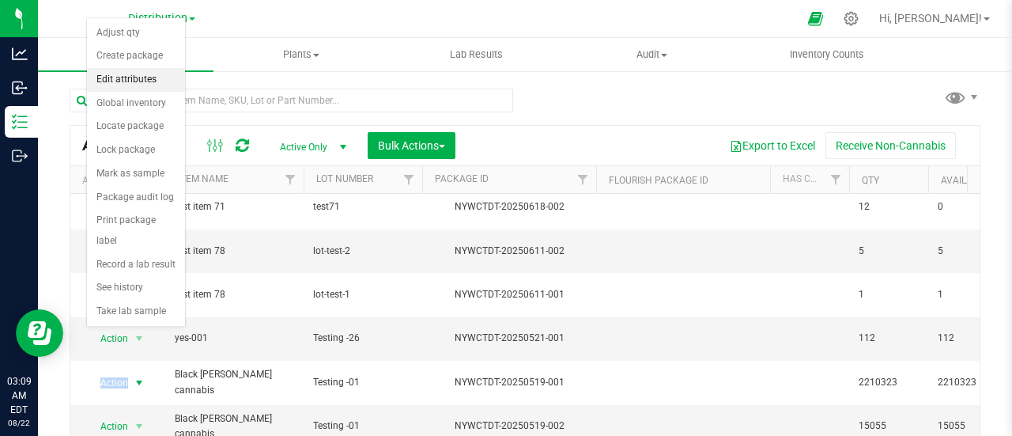
click at [160, 82] on li "Edit attributes" at bounding box center [136, 80] width 98 height 24
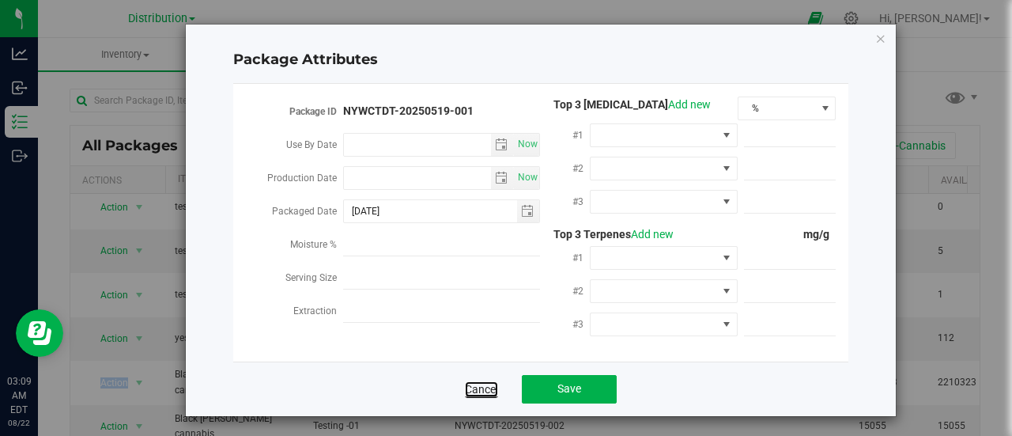
click at [467, 384] on link "Cancel" at bounding box center [481, 389] width 33 height 16
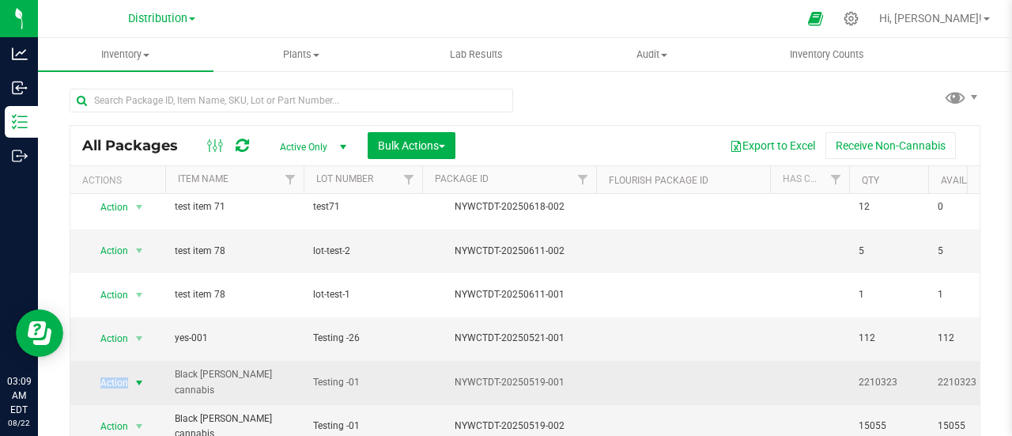
click at [139, 377] on span "select" at bounding box center [139, 383] width 13 height 13
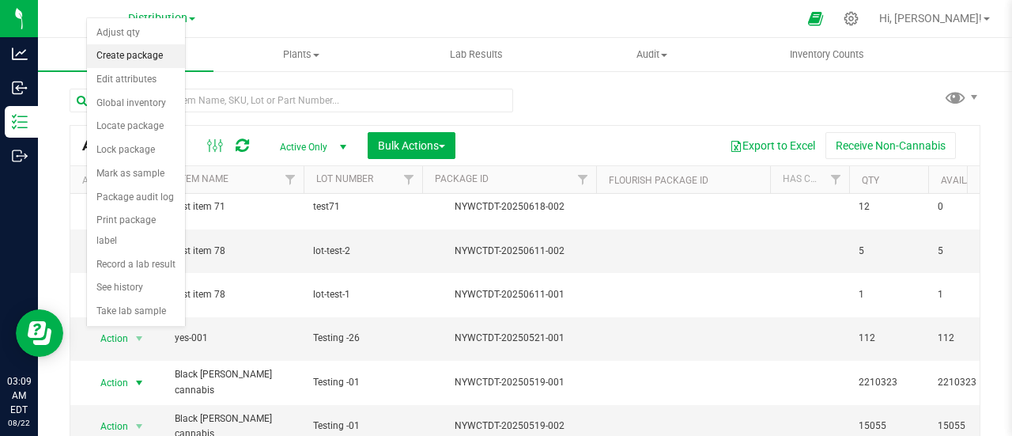
click at [161, 60] on li "Create package" at bounding box center [136, 56] width 98 height 24
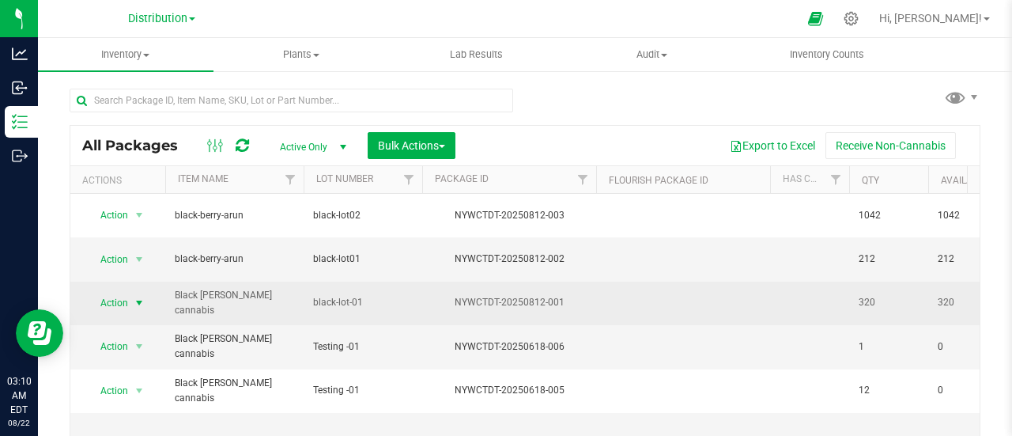
click at [133, 297] on span "select" at bounding box center [139, 303] width 13 height 13
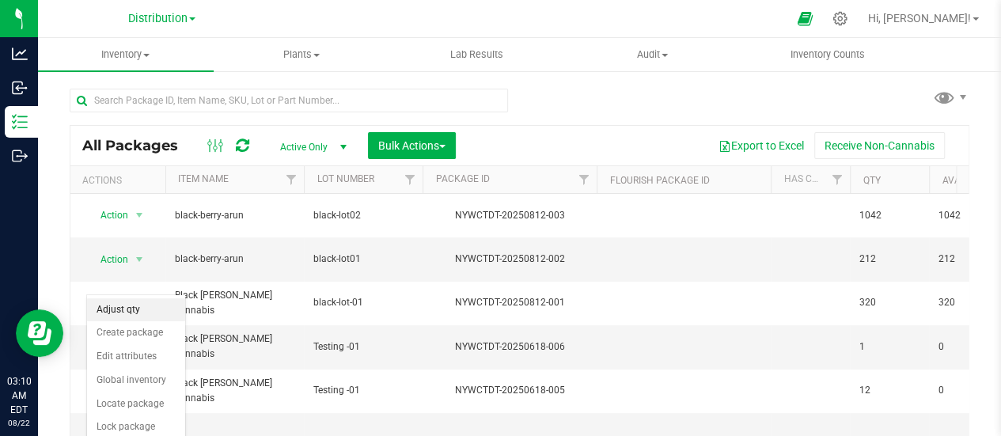
click at [132, 309] on li "Adjust qty" at bounding box center [136, 310] width 98 height 24
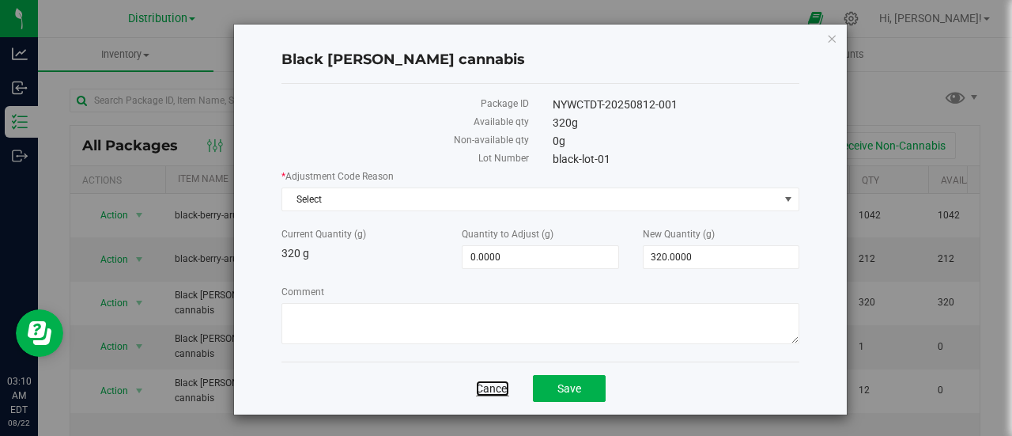
click at [494, 380] on link "Cancel" at bounding box center [492, 388] width 33 height 16
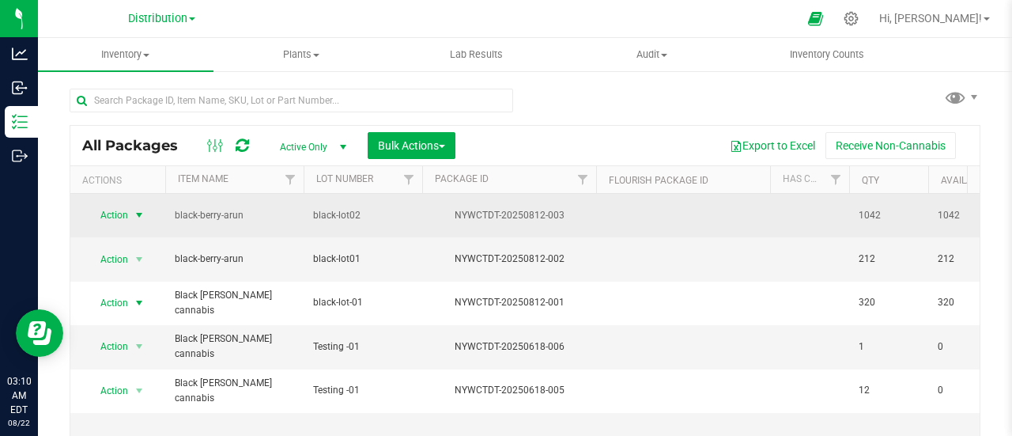
click at [138, 218] on span "select" at bounding box center [140, 215] width 20 height 22
click at [138, 209] on span "select" at bounding box center [139, 215] width 13 height 13
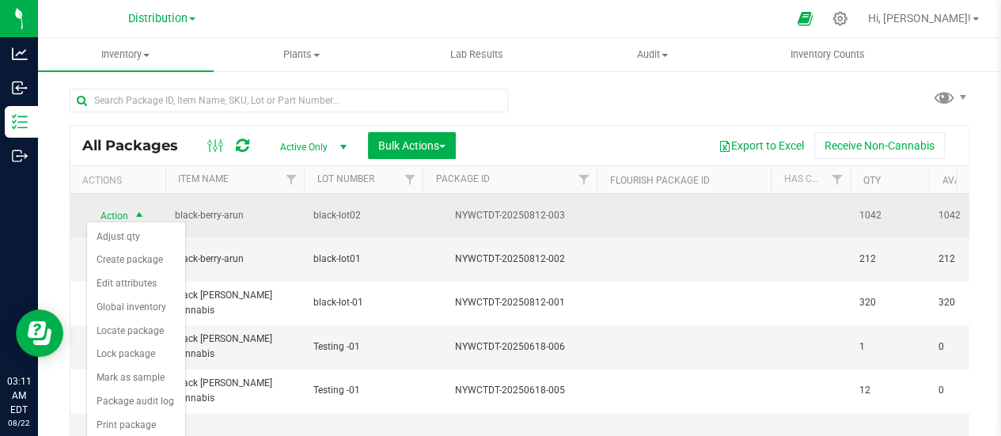
click at [140, 210] on span "select" at bounding box center [139, 216] width 13 height 13
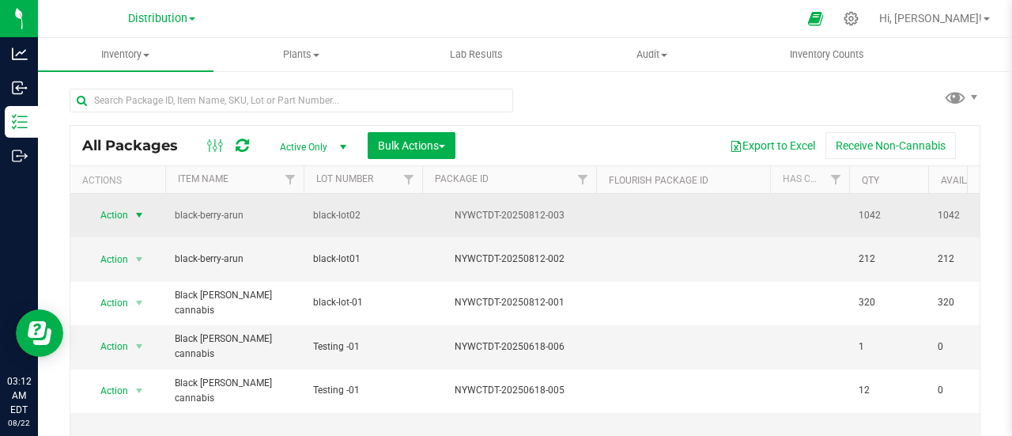
click at [136, 209] on span "select" at bounding box center [139, 215] width 13 height 13
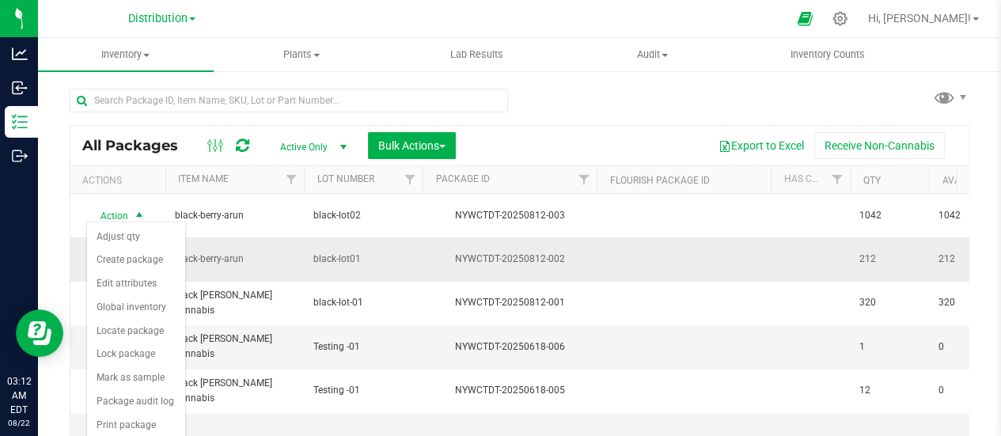
click at [252, 237] on td "black-berry-arun" at bounding box center [234, 259] width 138 height 44
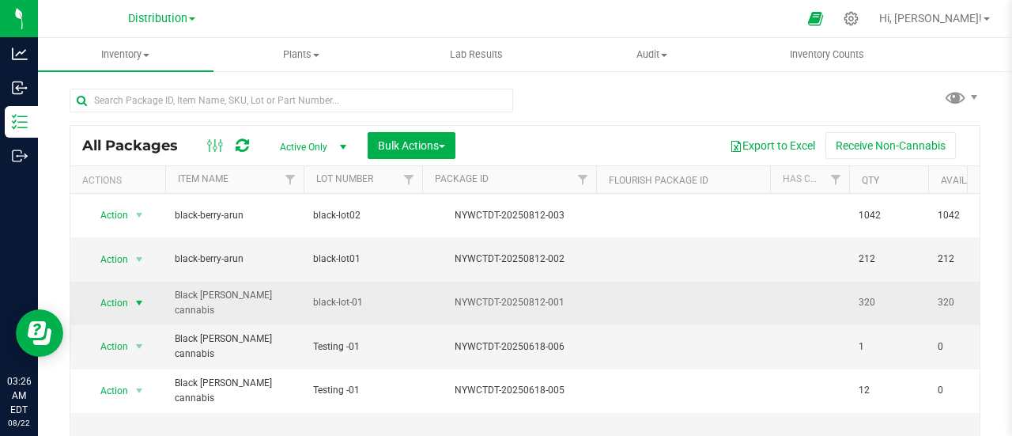
click at [138, 297] on span "select" at bounding box center [139, 303] width 13 height 13
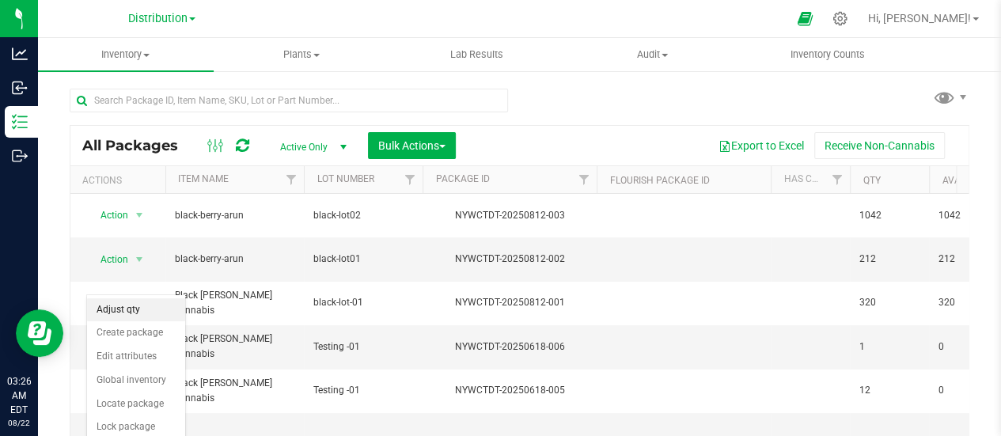
click at [136, 308] on li "Adjust qty" at bounding box center [136, 310] width 98 height 24
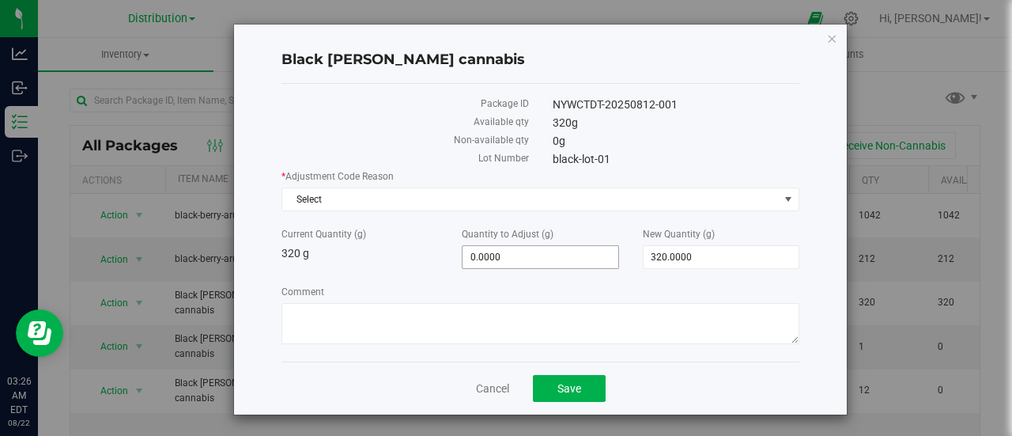
click at [490, 259] on span "0.0000 0" at bounding box center [540, 257] width 157 height 24
type input "100"
type input "100.0000"
type input "420.0000"
click at [407, 197] on span "Select" at bounding box center [530, 199] width 497 height 22
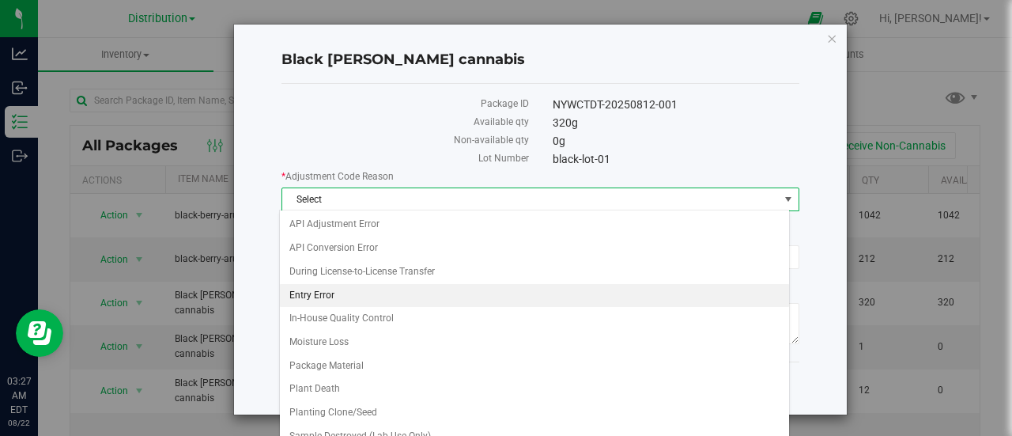
click at [348, 297] on li "Entry Error" at bounding box center [534, 296] width 509 height 24
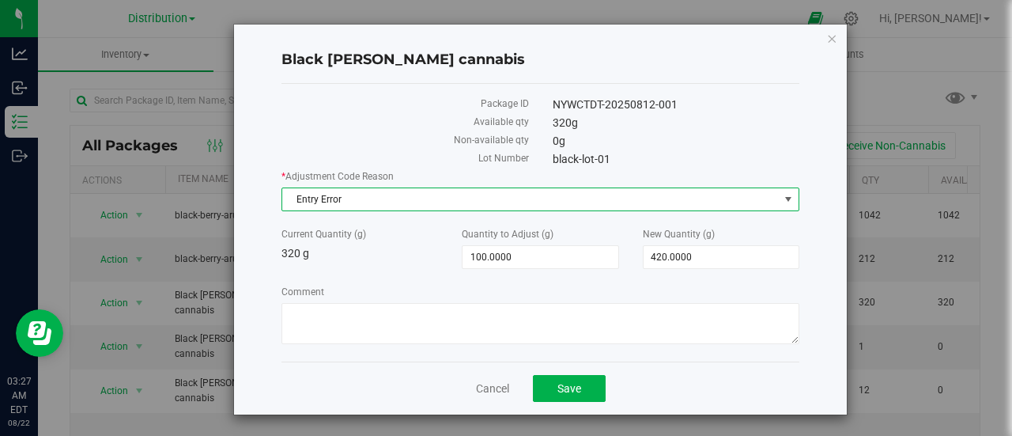
click at [539, 367] on div "Cancel Save" at bounding box center [541, 387] width 518 height 53
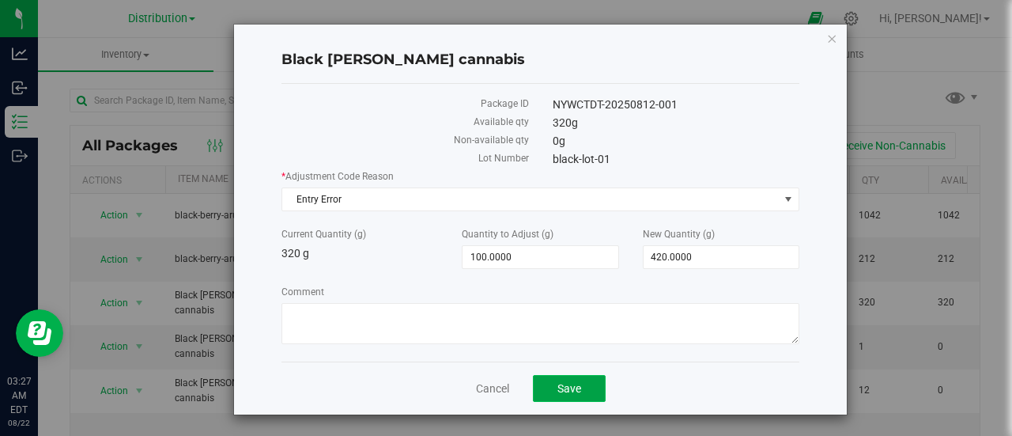
click at [566, 385] on span "Save" at bounding box center [570, 388] width 24 height 13
click at [827, 40] on icon "button" at bounding box center [832, 37] width 11 height 19
